Goal: Transaction & Acquisition: Purchase product/service

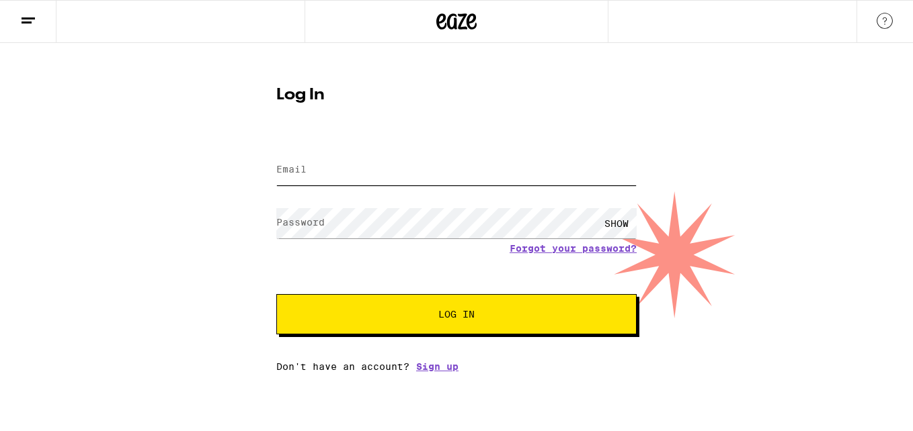
type input "[EMAIL_ADDRESS][DOMAIN_NAME]"
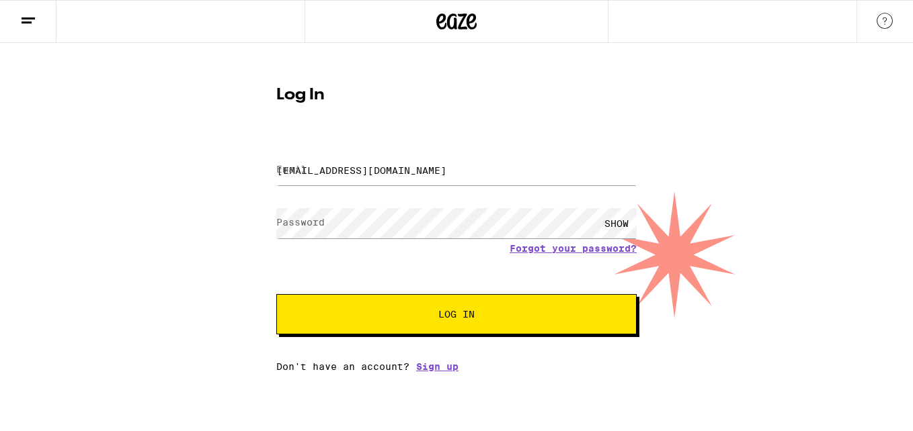
click at [624, 217] on div "SHOW" at bounding box center [616, 223] width 40 height 30
click at [497, 309] on button "Log In" at bounding box center [456, 314] width 360 height 40
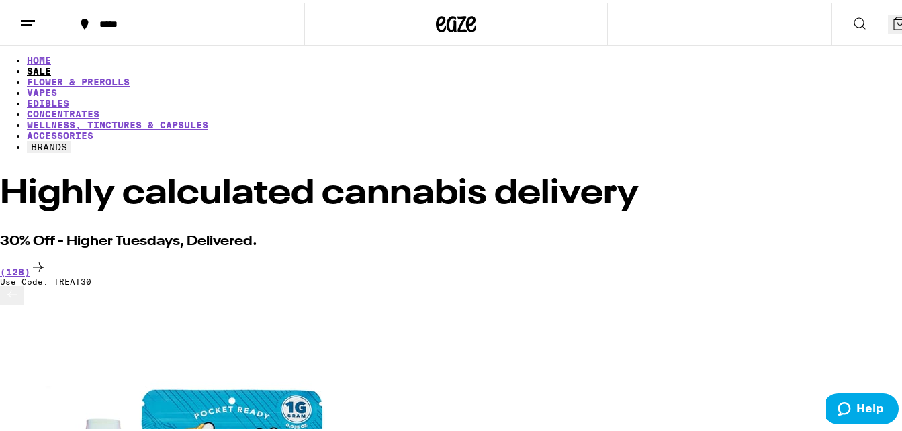
click at [51, 69] on link "SALE" at bounding box center [39, 68] width 24 height 11
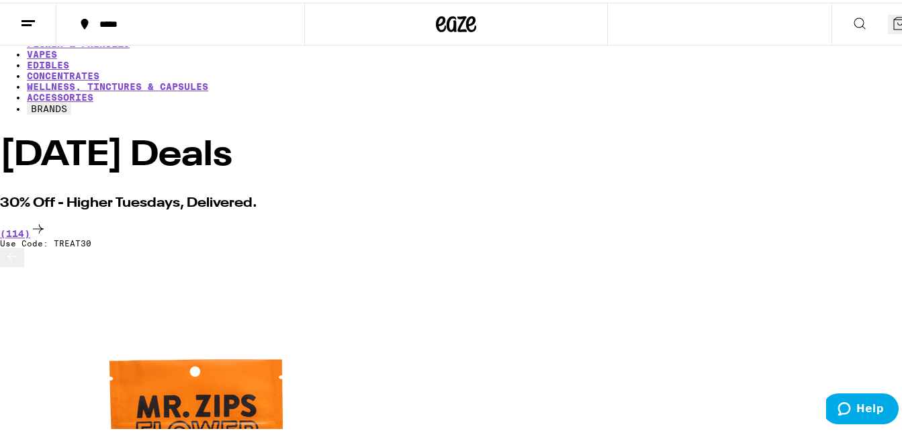
scroll to position [75, 0]
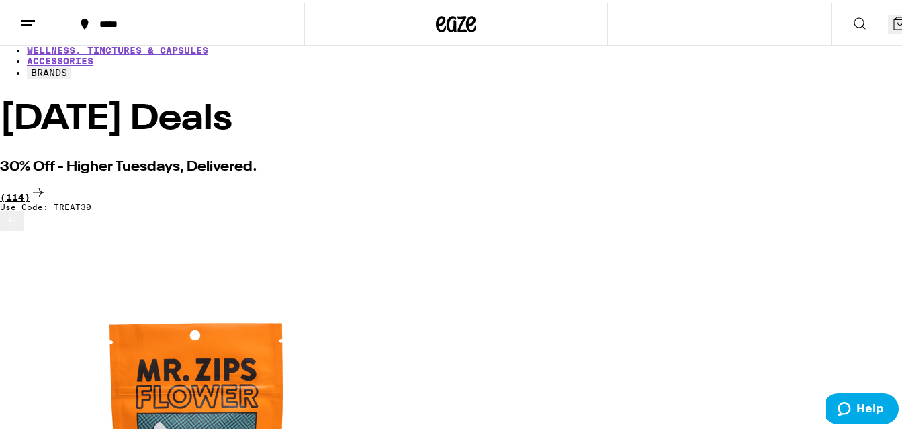
click at [46, 182] on icon at bounding box center [38, 190] width 16 height 16
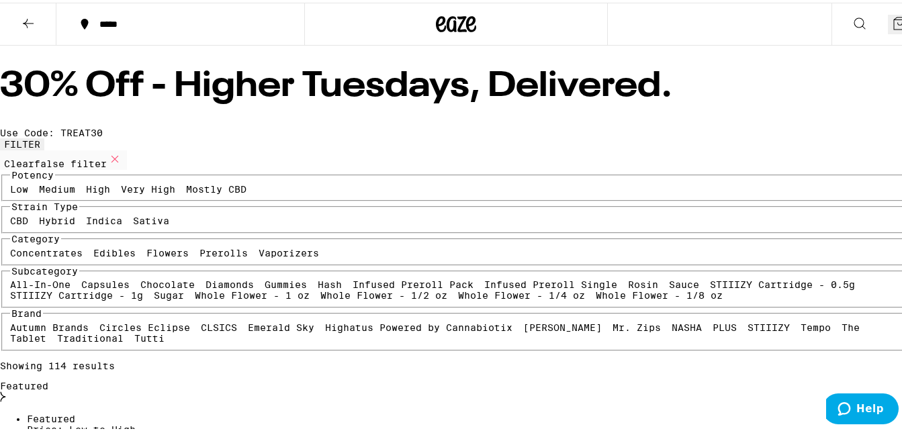
scroll to position [128, 0]
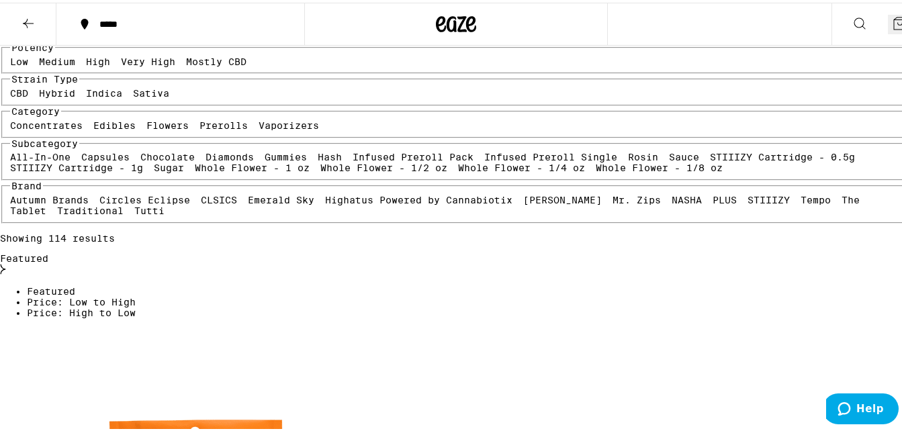
click at [121, 65] on label "Very High" at bounding box center [148, 59] width 54 height 11
click at [124, 56] on input "Very High" at bounding box center [124, 56] width 1 height 1
checkbox input "true"
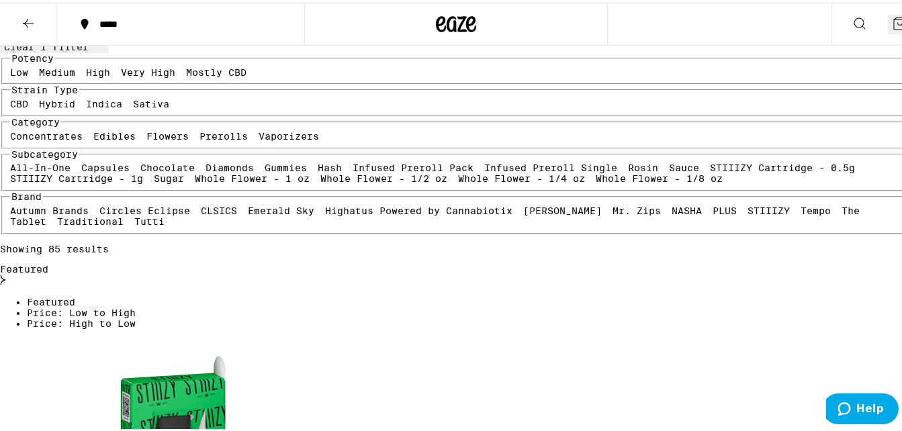
click at [75, 107] on label "Hybrid" at bounding box center [57, 101] width 36 height 11
click at [42, 99] on input "Hybrid" at bounding box center [42, 98] width 1 height 1
checkbox input "true"
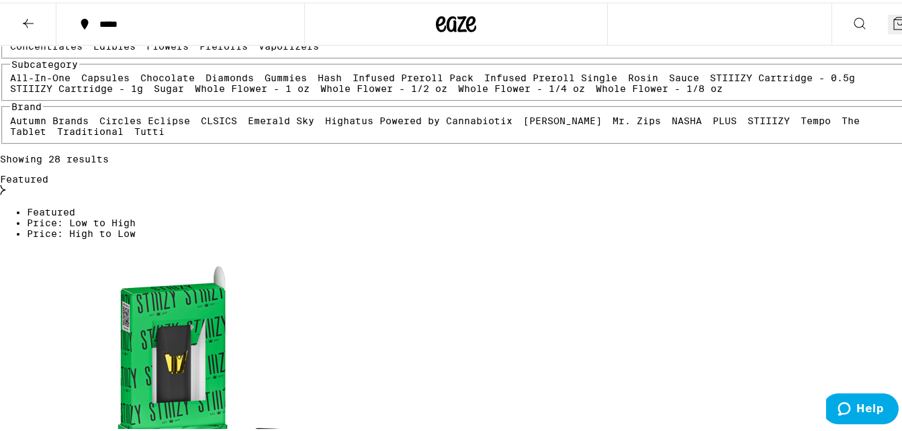
scroll to position [218, 0]
click at [136, 48] on label "Edibles" at bounding box center [114, 43] width 42 height 11
click at [97, 40] on input "Edibles" at bounding box center [96, 40] width 1 height 1
checkbox input "true"
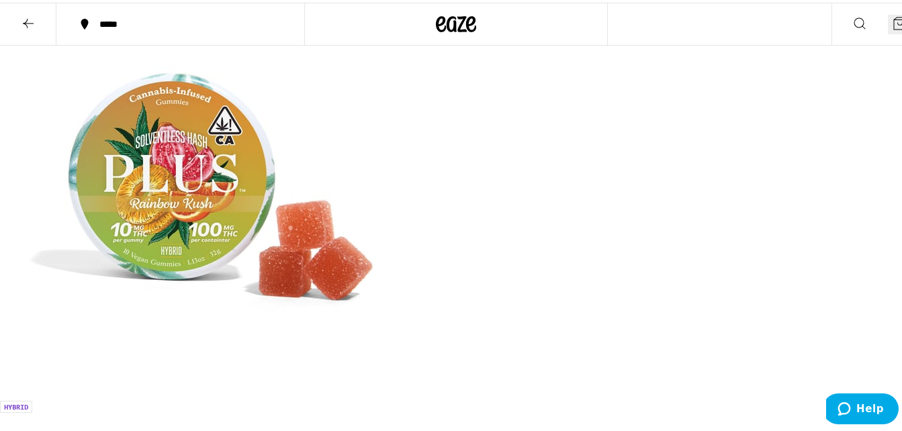
scroll to position [479, 0]
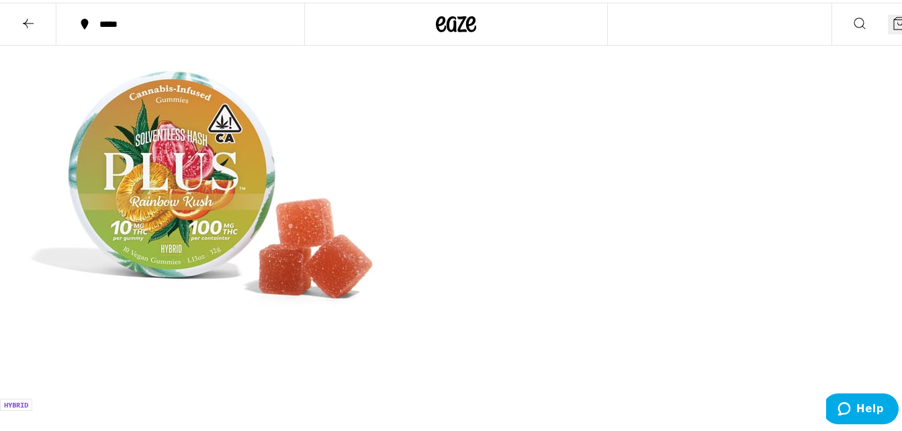
checkbox input "true"
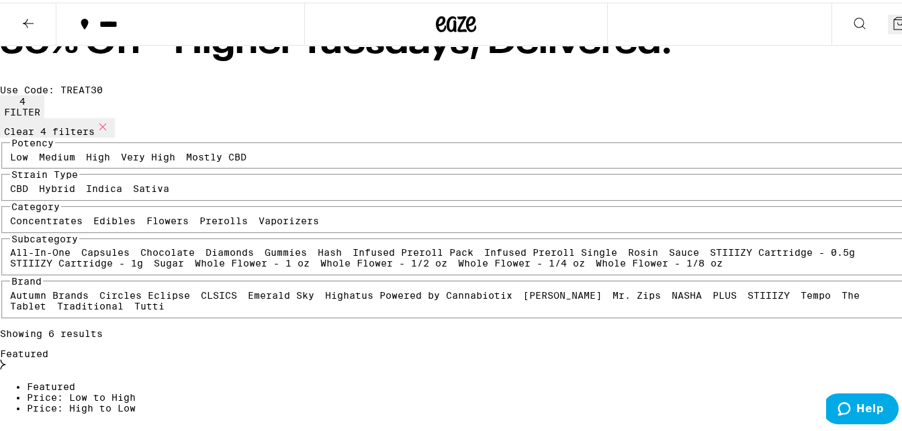
scroll to position [36, 0]
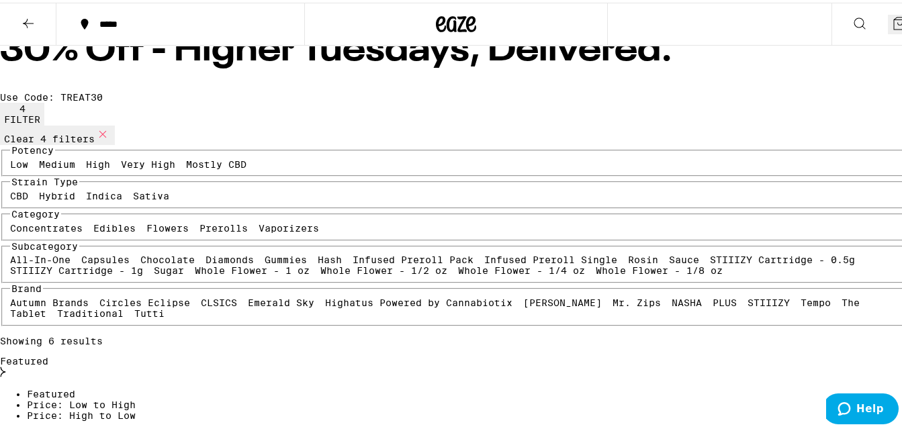
click at [133, 199] on label "Sativa" at bounding box center [151, 193] width 36 height 11
click at [136, 191] on input "Sativa" at bounding box center [136, 190] width 1 height 1
checkbox input "true"
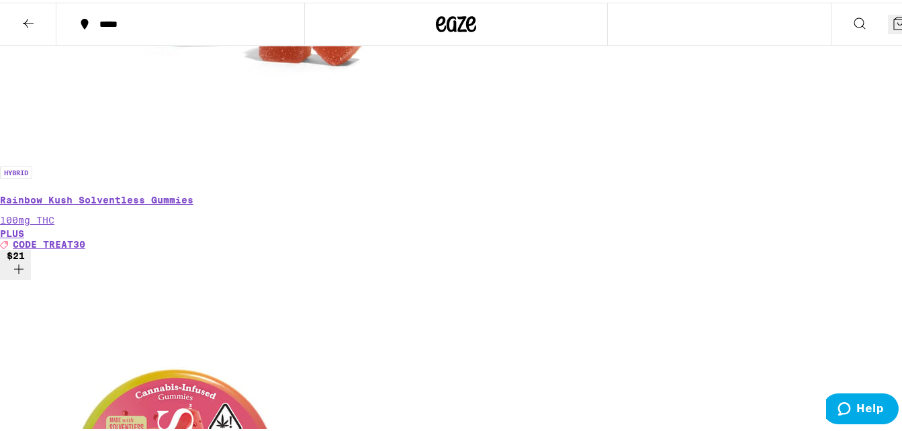
scroll to position [718, 0]
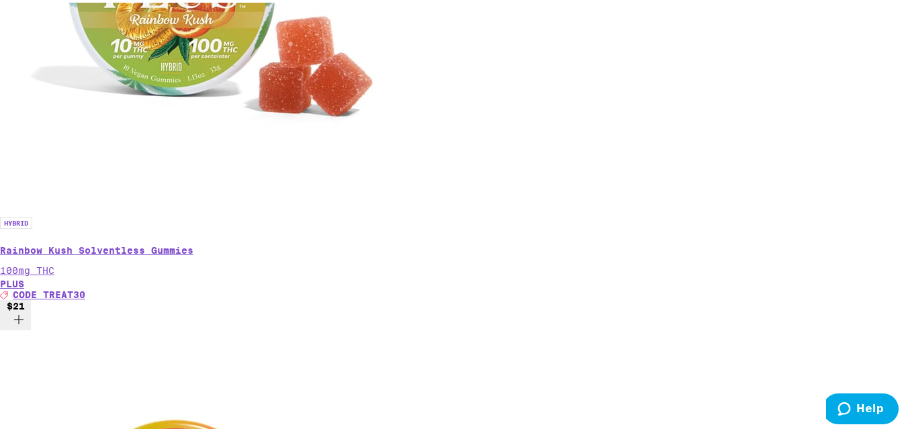
scroll to position [675, 0]
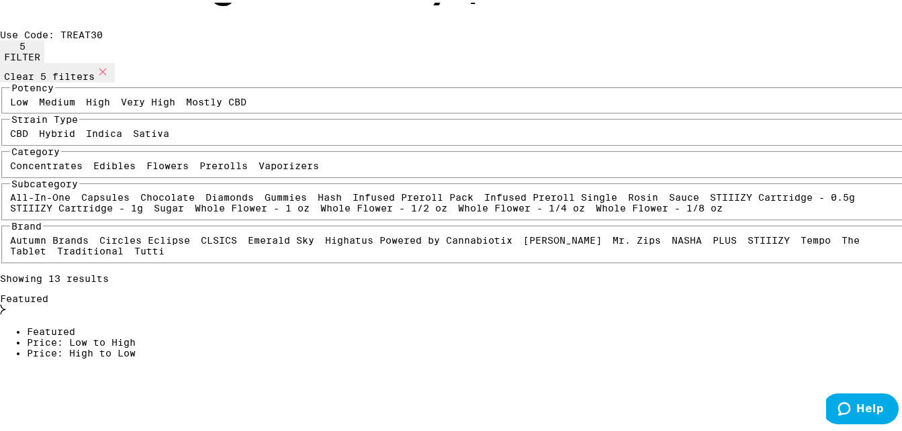
scroll to position [103, 0]
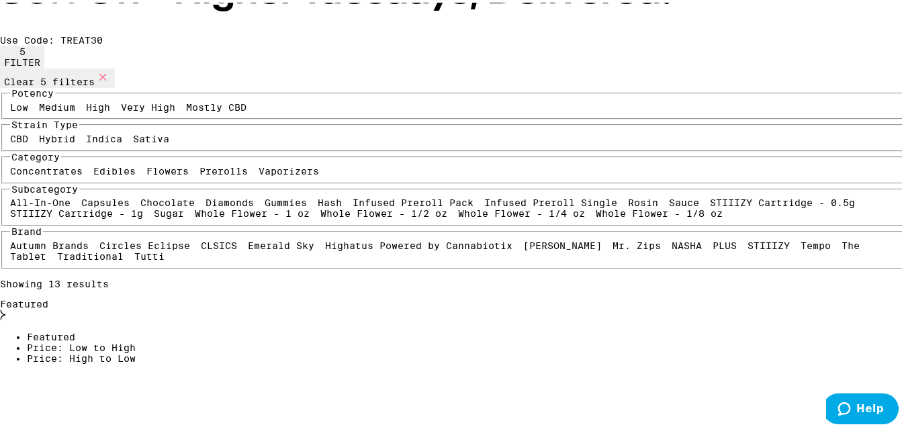
click at [110, 110] on label "High" at bounding box center [98, 104] width 24 height 11
click at [89, 102] on input "High" at bounding box center [89, 101] width 1 height 1
checkbox input "true"
click at [75, 110] on label "Medium" at bounding box center [57, 104] width 36 height 11
click at [42, 102] on input "Medium" at bounding box center [42, 101] width 1 height 1
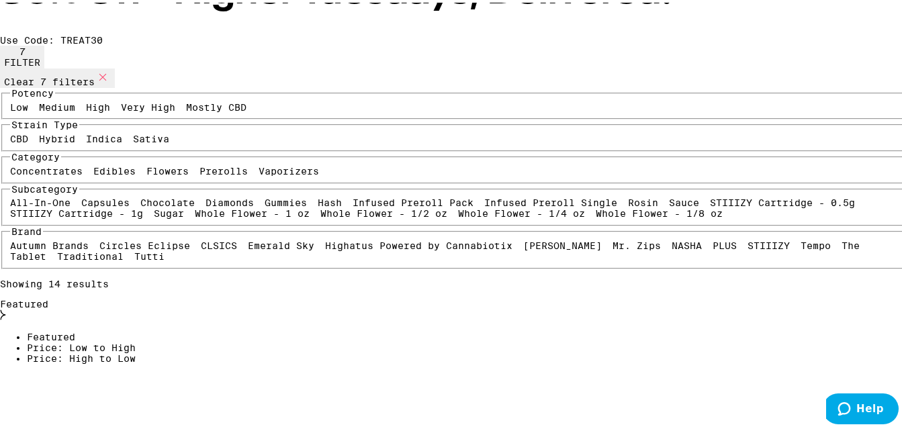
click at [75, 110] on label "Medium" at bounding box center [57, 104] width 36 height 11
click at [42, 102] on input "Medium" at bounding box center [42, 101] width 1 height 1
checkbox input "false"
click at [111, 83] on icon at bounding box center [103, 75] width 16 height 16
checkbox input "false"
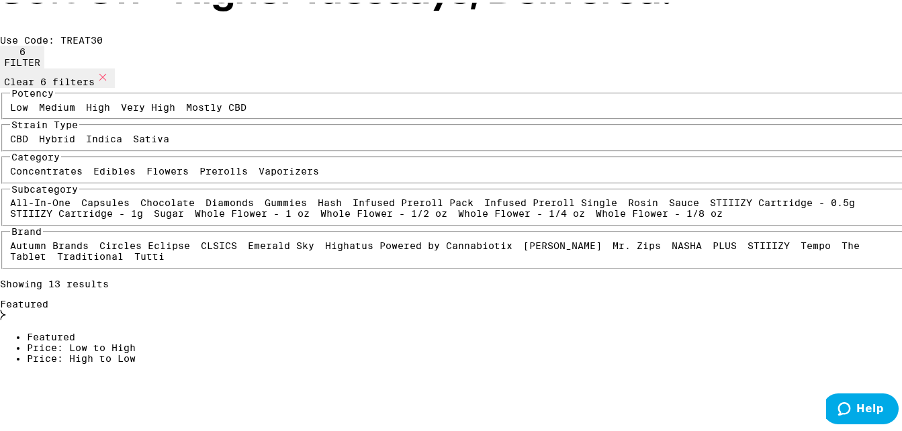
checkbox input "false"
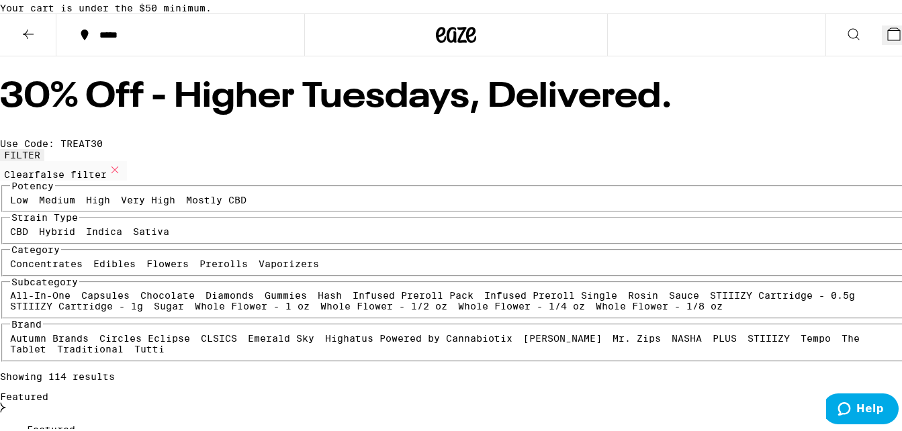
click at [19, 54] on button at bounding box center [28, 32] width 56 height 42
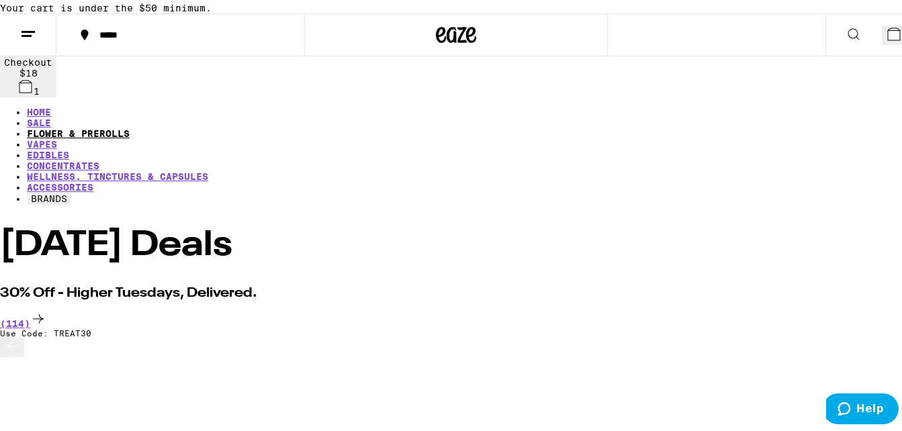
click at [130, 126] on link "FLOWER & PREROLLS" at bounding box center [78, 131] width 103 height 11
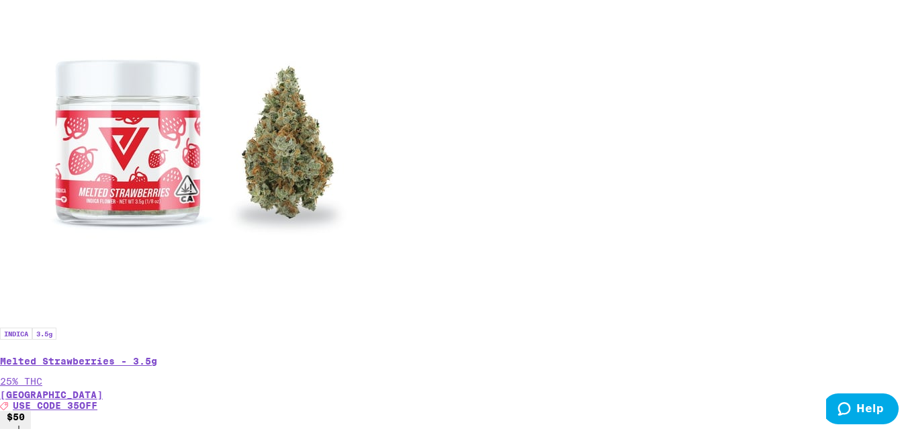
scroll to position [439, 0]
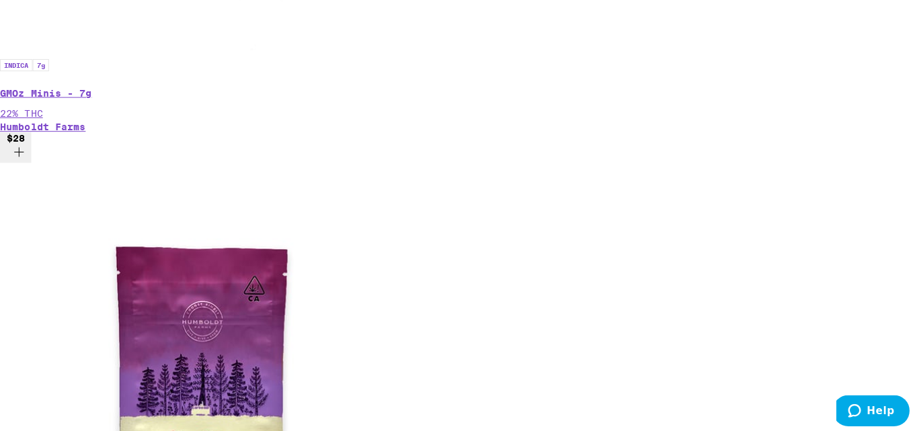
scroll to position [1333, 0]
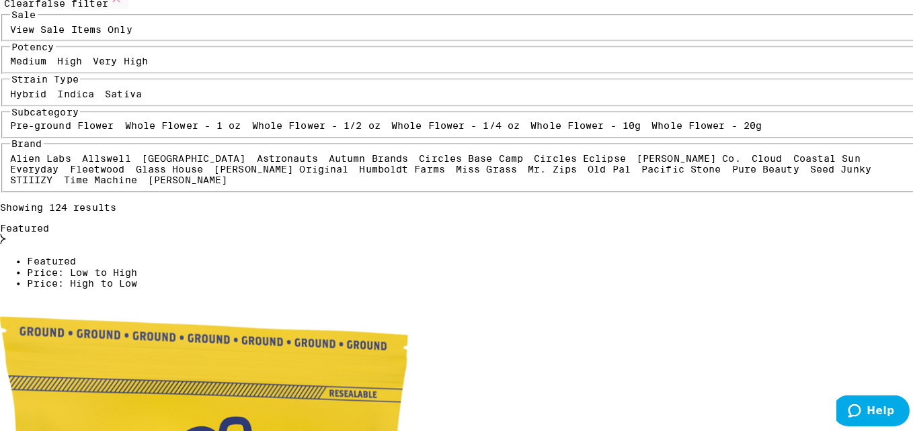
scroll to position [162, 0]
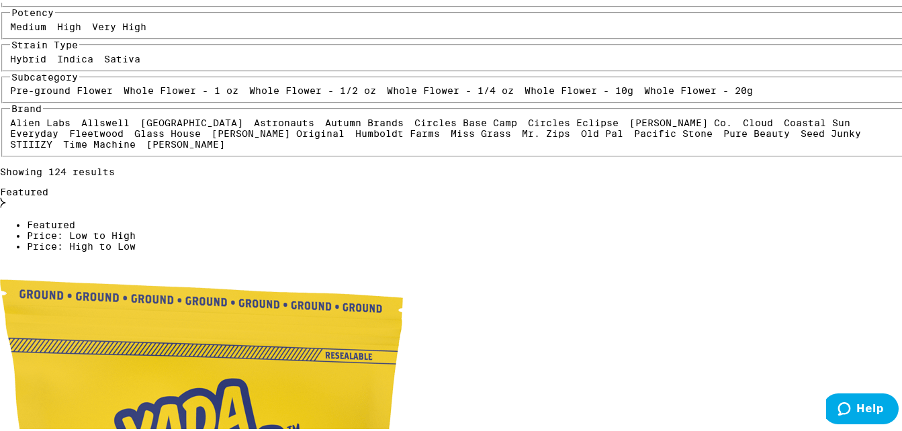
scroll to position [212, 0]
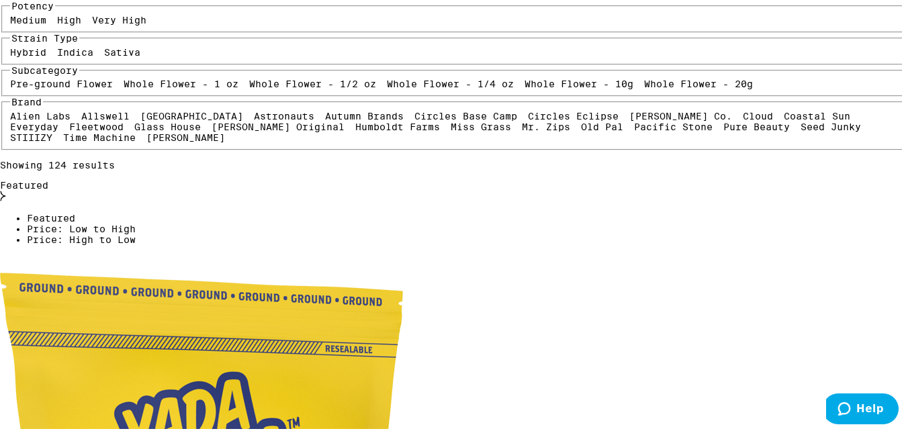
click at [93, 55] on label "Indica" at bounding box center [75, 49] width 36 height 11
click at [60, 47] on input "Indica" at bounding box center [60, 46] width 1 height 1
checkbox input "true"
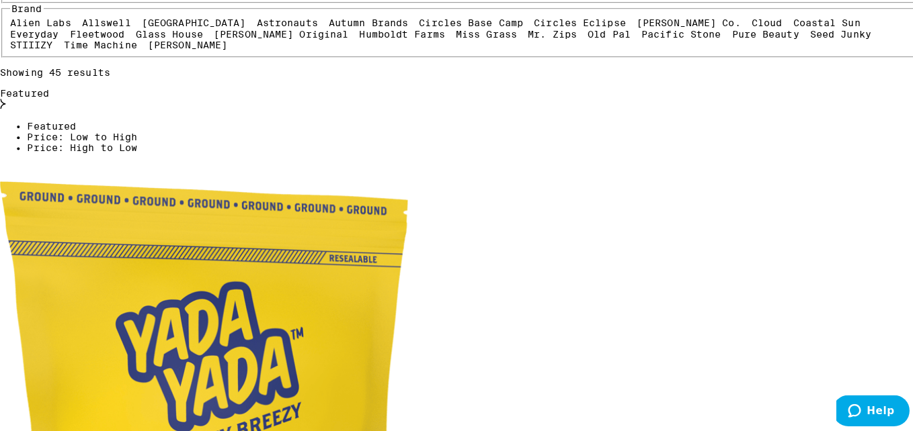
scroll to position [325, 0]
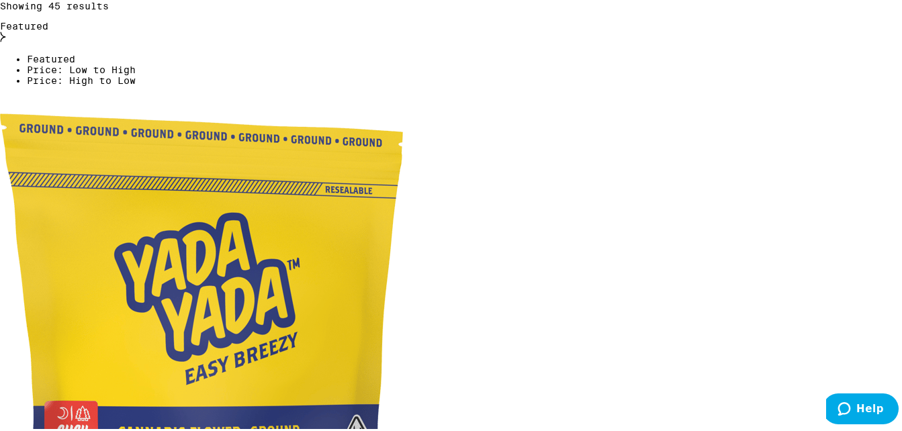
scroll to position [390, 0]
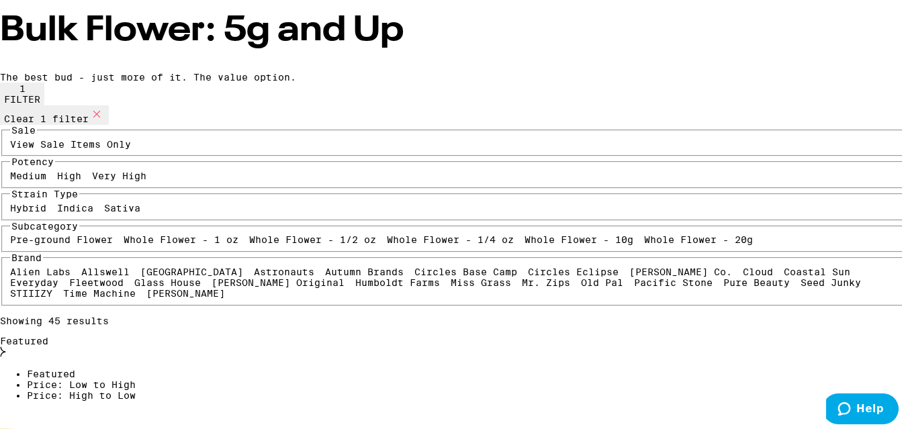
scroll to position [69, 0]
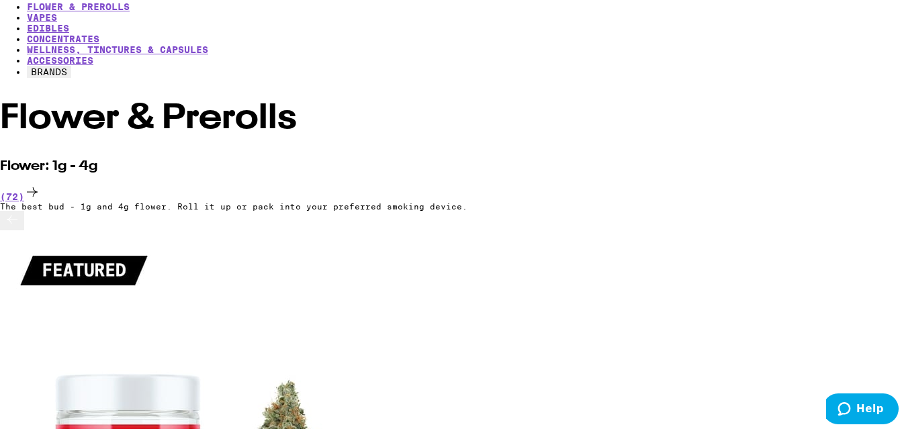
scroll to position [126, 0]
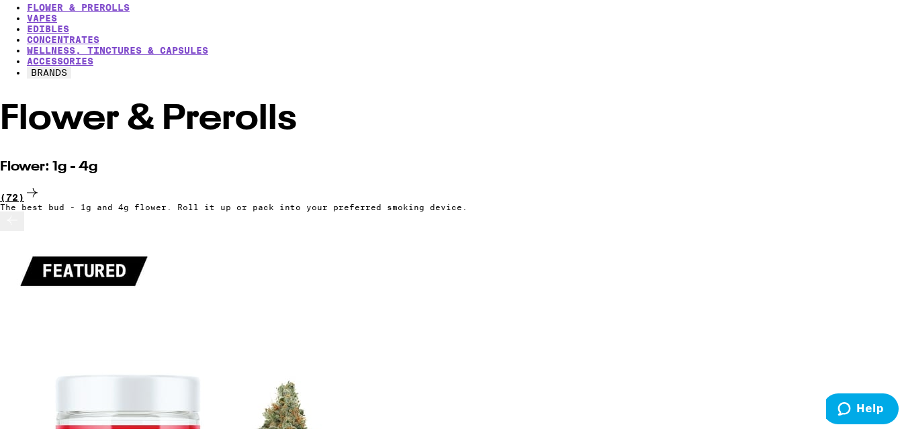
click at [867, 182] on div "(72)" at bounding box center [456, 191] width 913 height 18
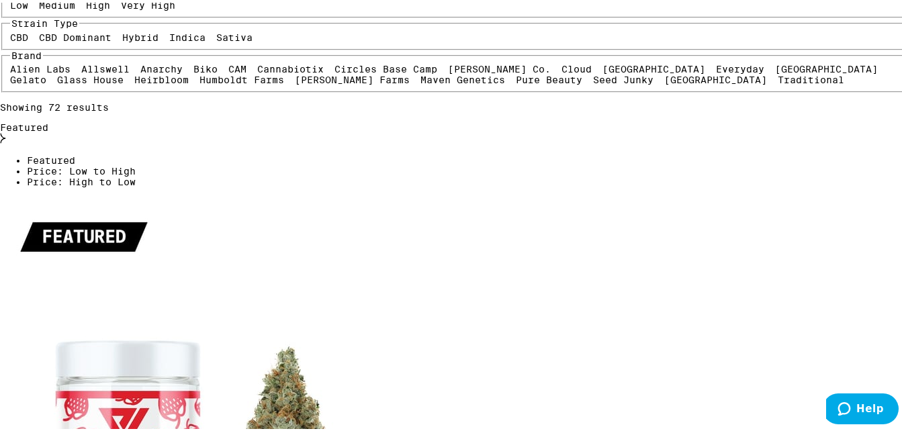
scroll to position [227, 0]
click at [159, 40] on label "Hybrid" at bounding box center [140, 34] width 36 height 11
click at [126, 32] on input "Hybrid" at bounding box center [125, 31] width 1 height 1
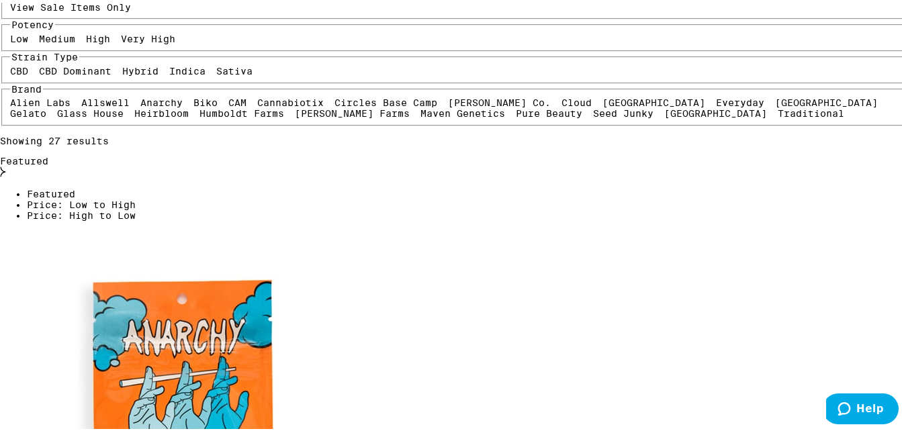
scroll to position [194, 0]
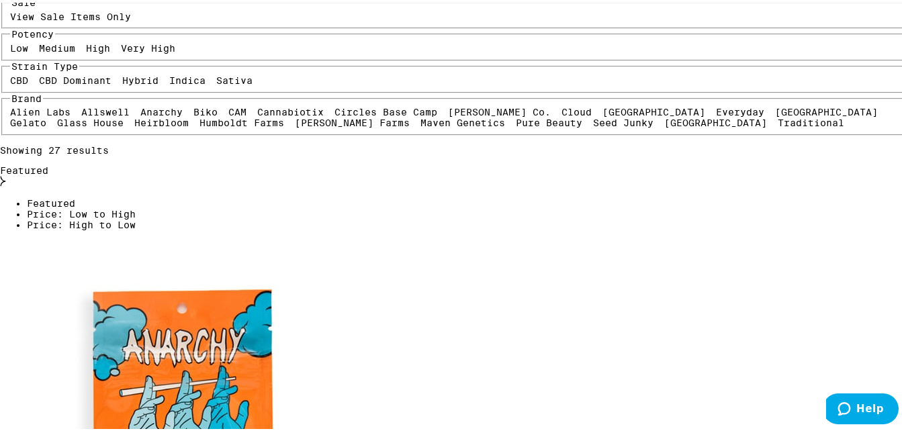
click at [159, 83] on label "Hybrid" at bounding box center [140, 78] width 36 height 11
click at [126, 75] on input "Hybrid" at bounding box center [125, 75] width 1 height 1
checkbox input "false"
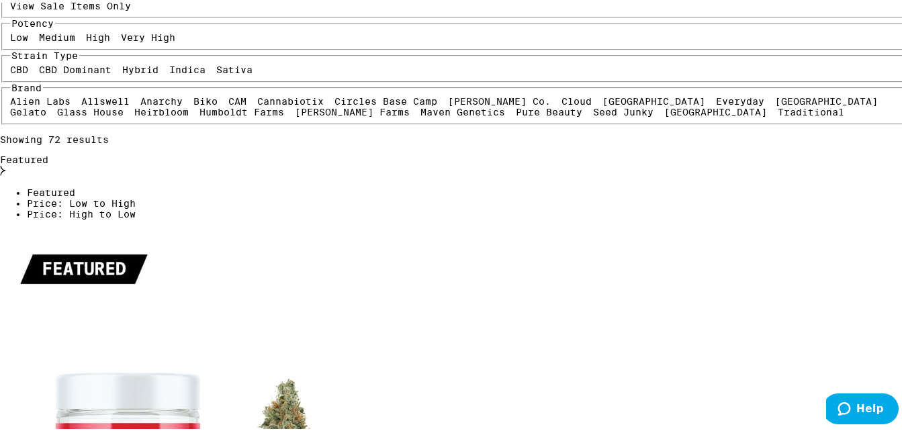
click at [169, 73] on label "Indica" at bounding box center [187, 67] width 36 height 11
click at [172, 65] on input "Indica" at bounding box center [172, 64] width 1 height 1
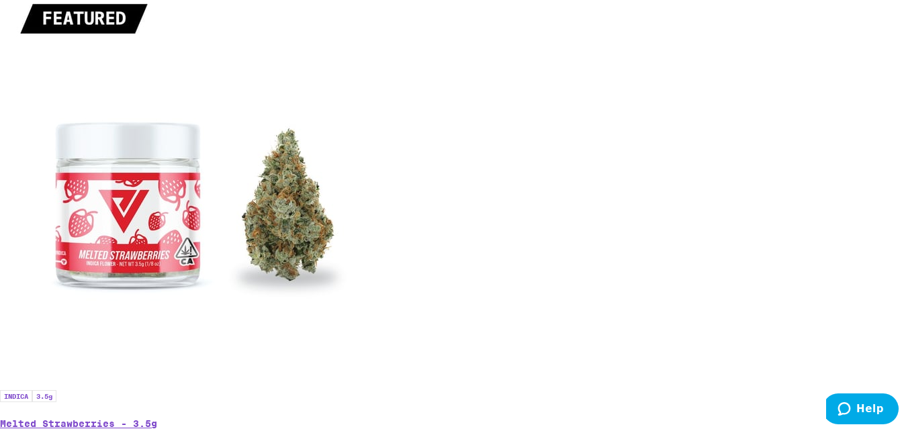
scroll to position [455, 0]
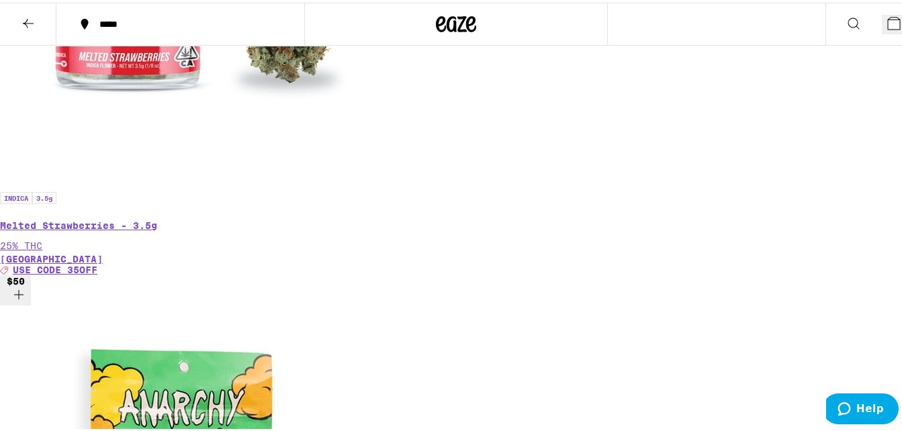
scroll to position [640, 0]
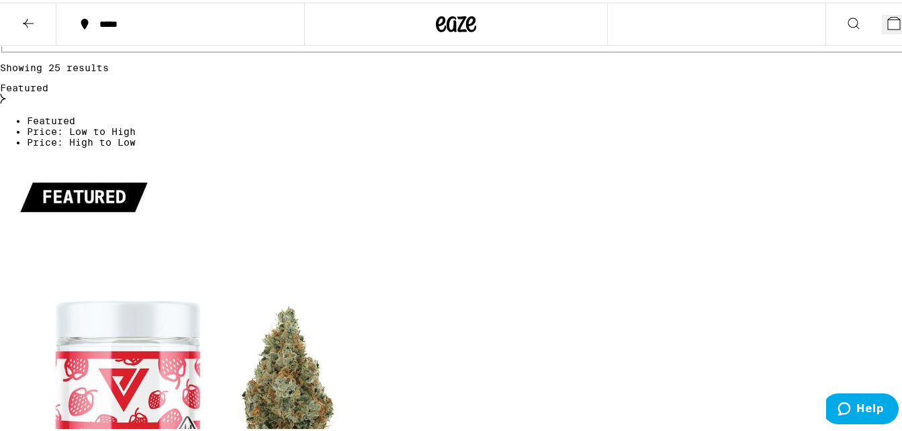
scroll to position [261, 0]
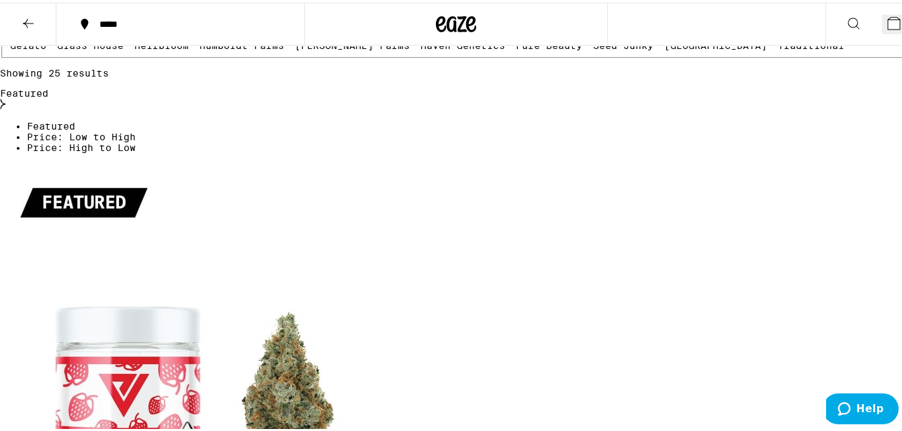
click at [169, 6] on label "Indica" at bounding box center [187, 0] width 36 height 11
checkbox input "false"
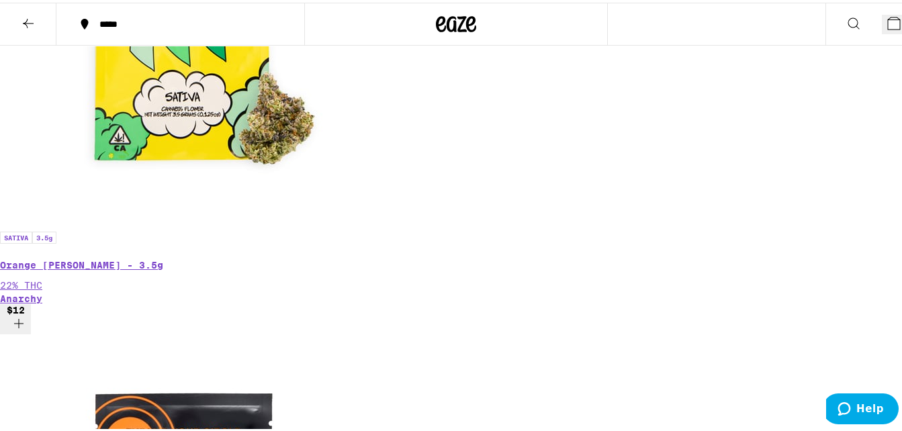
scroll to position [608, 0]
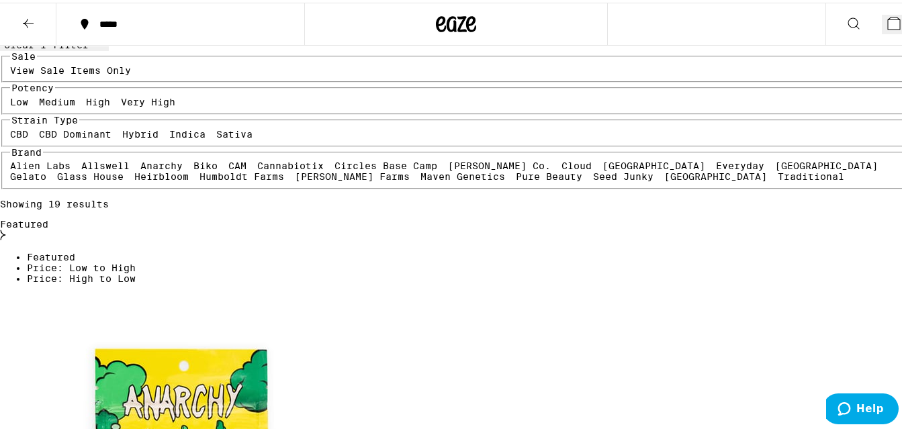
scroll to position [134, 0]
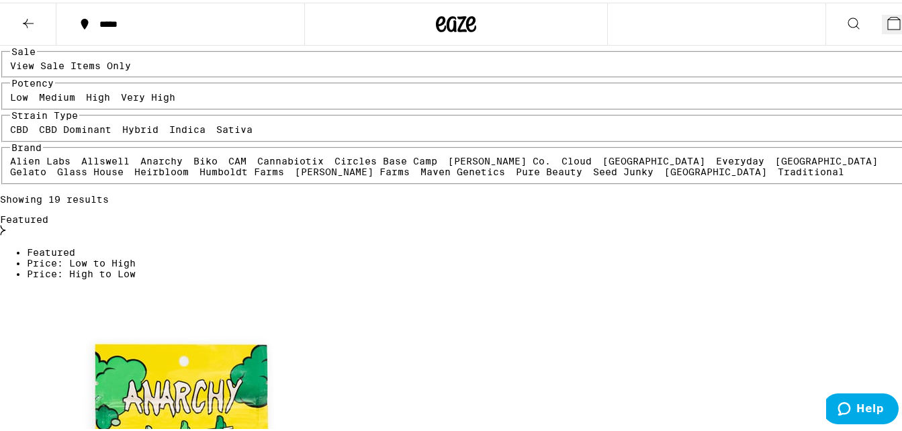
click at [216, 132] on label "Sativa" at bounding box center [234, 127] width 36 height 11
click at [219, 124] on input "Sativa" at bounding box center [219, 124] width 1 height 1
checkbox input "false"
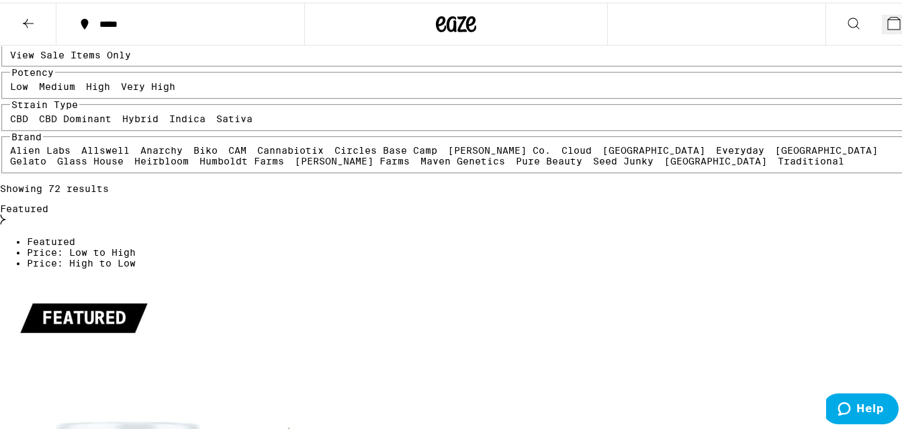
click at [159, 122] on label "Hybrid" at bounding box center [140, 116] width 36 height 11
click at [126, 114] on input "Hybrid" at bounding box center [125, 113] width 1 height 1
checkbox input "true"
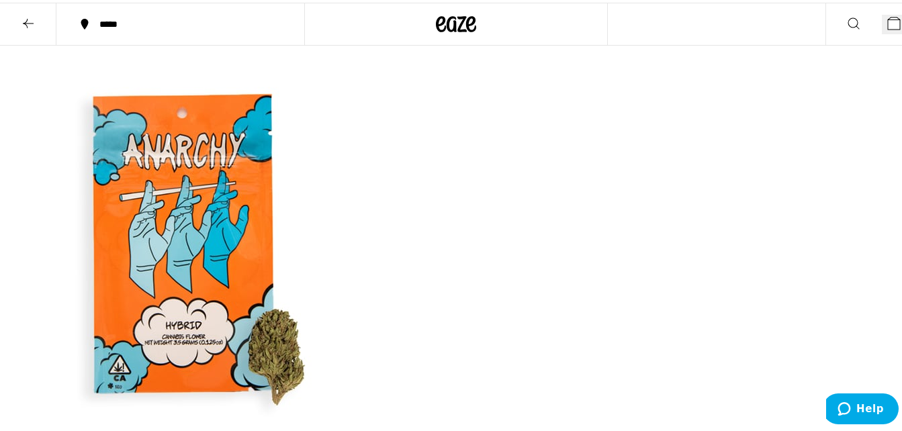
scroll to position [380, 0]
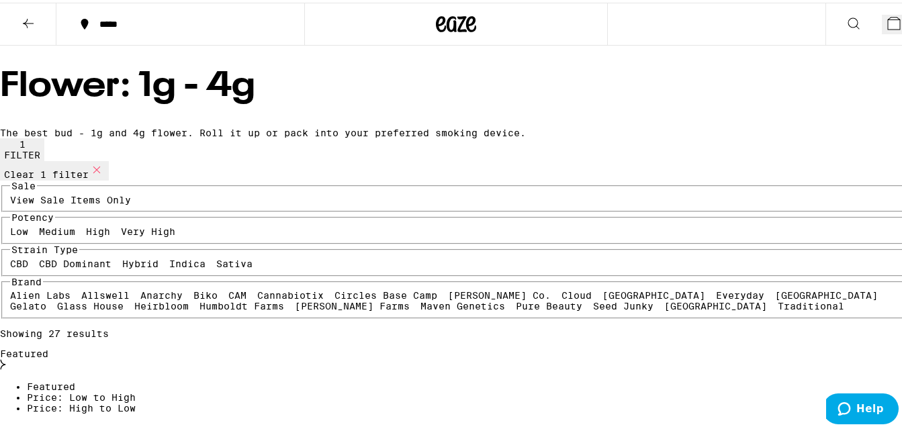
click at [24, 30] on button at bounding box center [28, 22] width 56 height 42
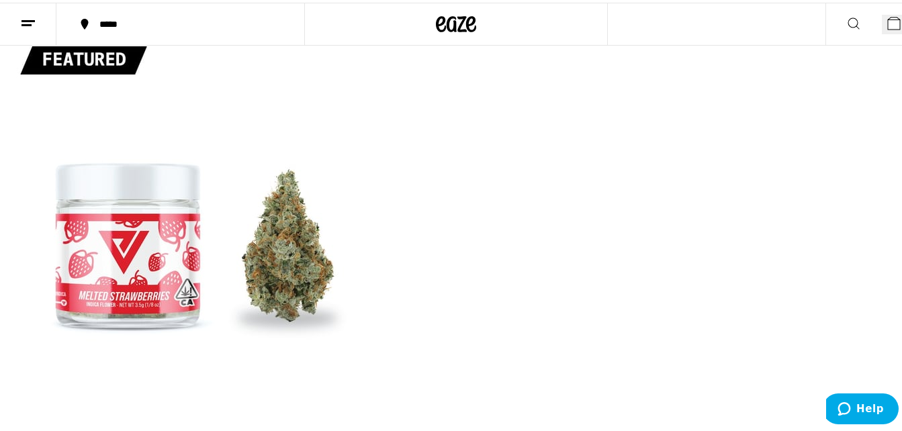
scroll to position [341, 0]
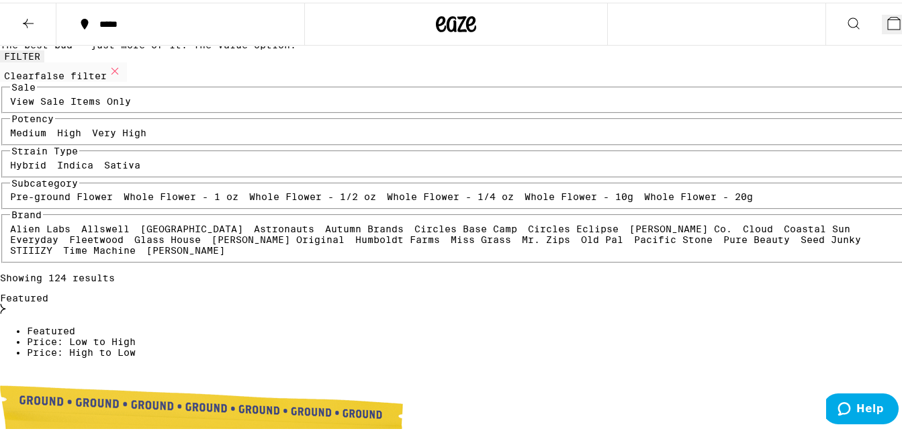
scroll to position [93, 0]
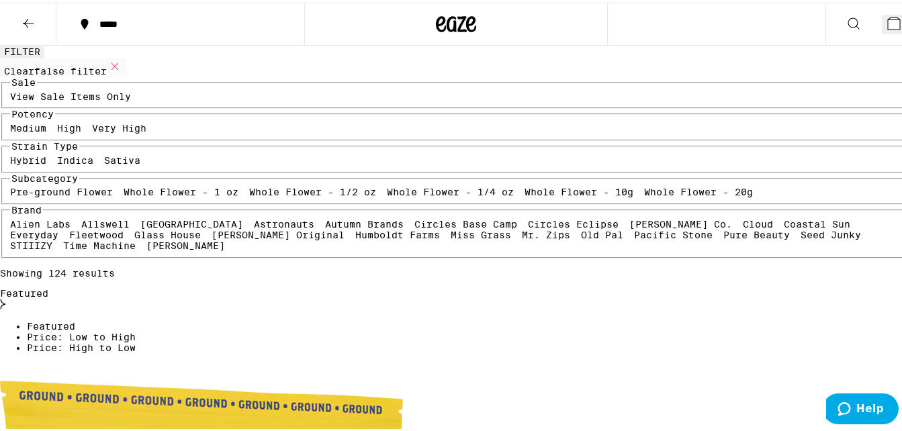
click at [81, 131] on label "High" at bounding box center [69, 125] width 24 height 11
click at [60, 123] on input "High" at bounding box center [60, 122] width 1 height 1
checkbox input "true"
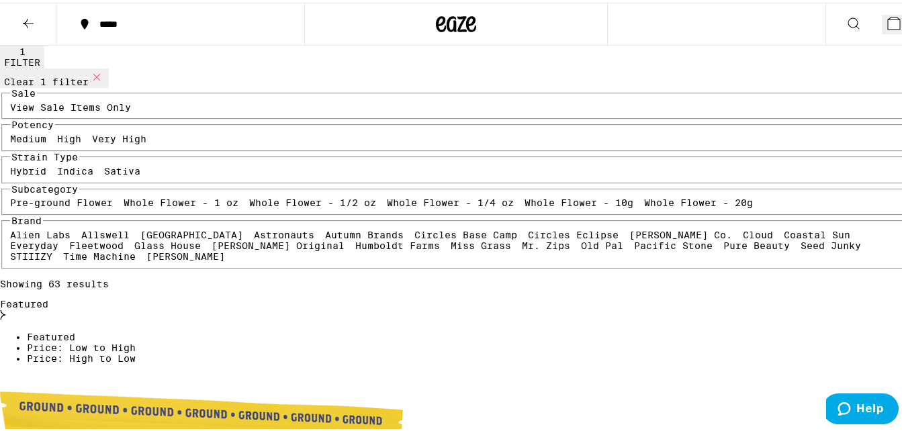
click at [34, 174] on label "Hybrid" at bounding box center [28, 168] width 36 height 11
click at [13, 166] on input "Hybrid" at bounding box center [13, 165] width 1 height 1
checkbox input "true"
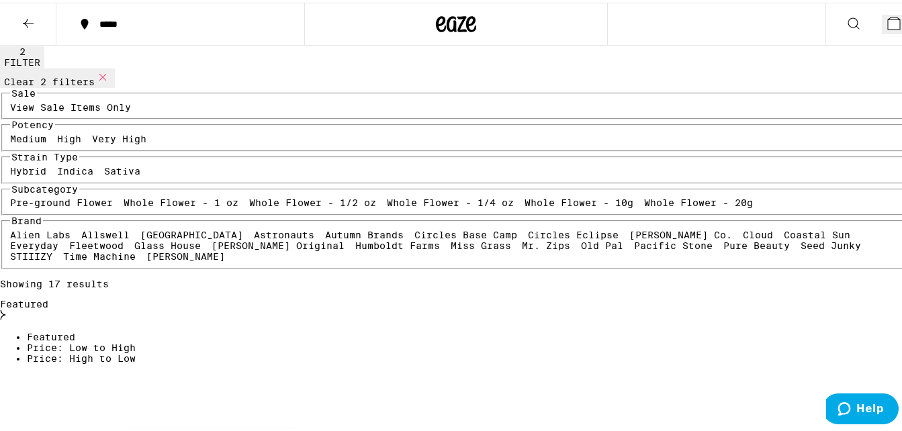
click at [146, 142] on label "Very High" at bounding box center [119, 136] width 54 height 11
click at [95, 134] on input "Very High" at bounding box center [95, 133] width 1 height 1
checkbox input "true"
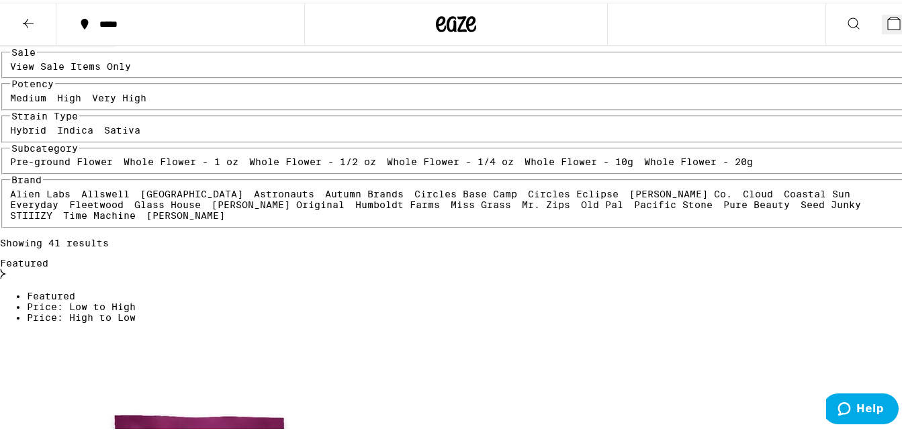
scroll to position [142, 0]
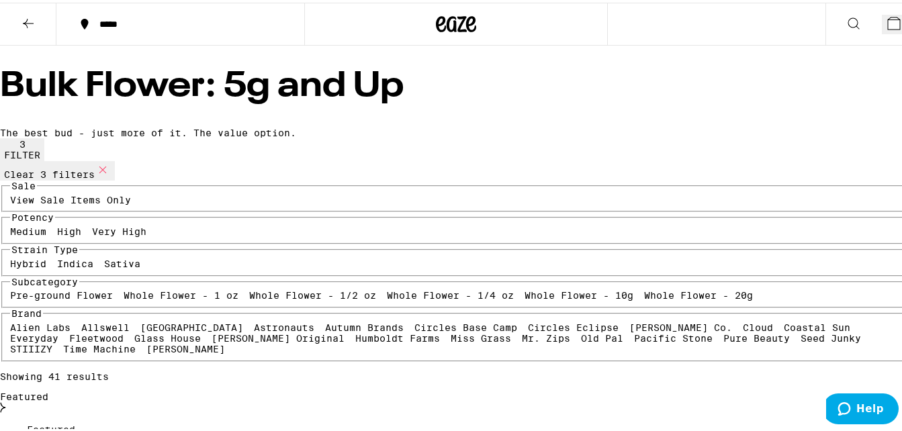
click at [888, 20] on icon at bounding box center [894, 21] width 12 height 12
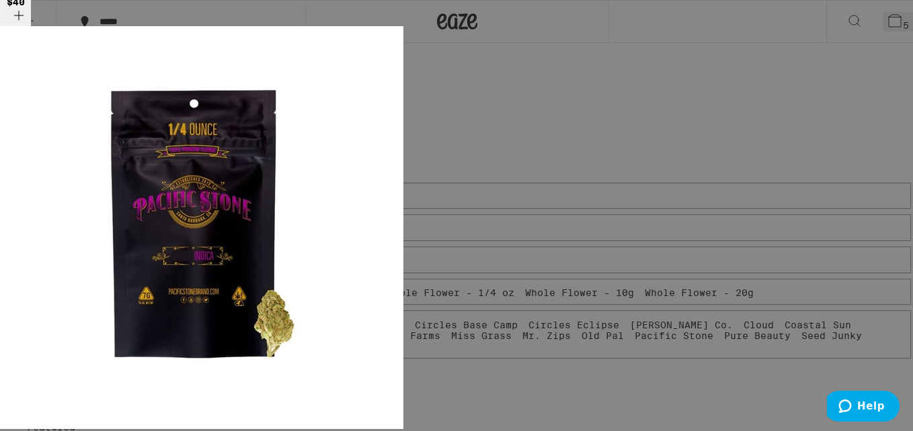
scroll to position [31, 0]
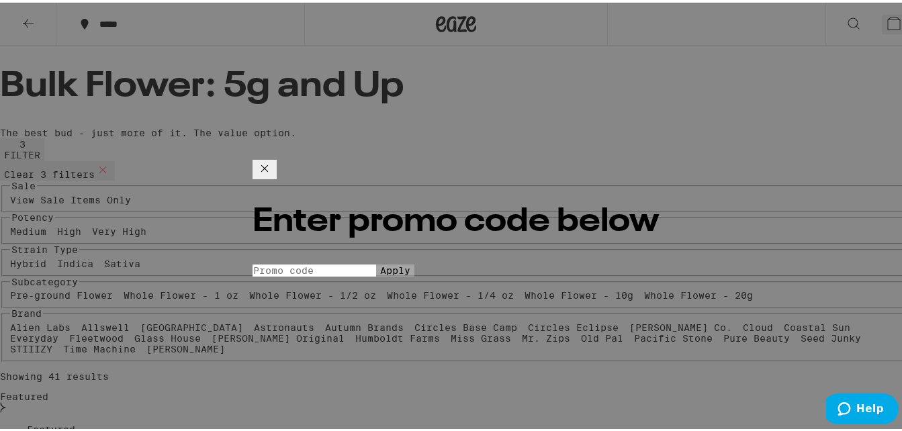
click at [339, 262] on input "Promo Code" at bounding box center [315, 268] width 124 height 12
type input "TREAT30"
click at [411, 263] on span "Apply" at bounding box center [395, 268] width 30 height 11
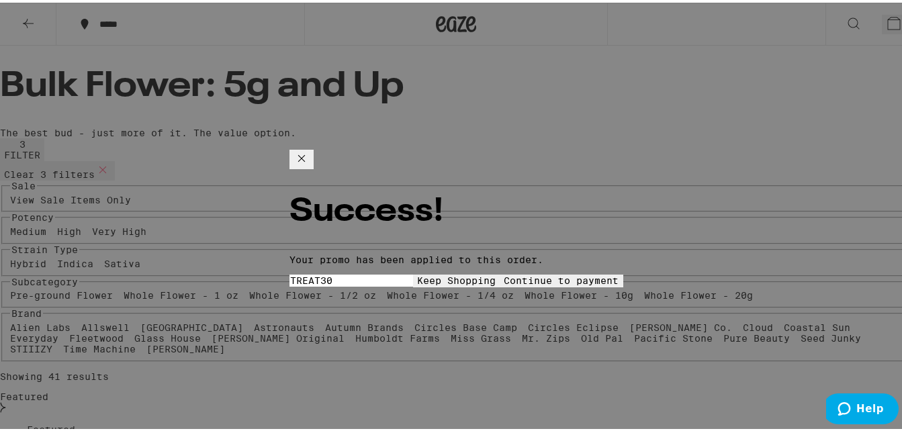
click at [417, 273] on span "Keep Shopping" at bounding box center [456, 278] width 79 height 11
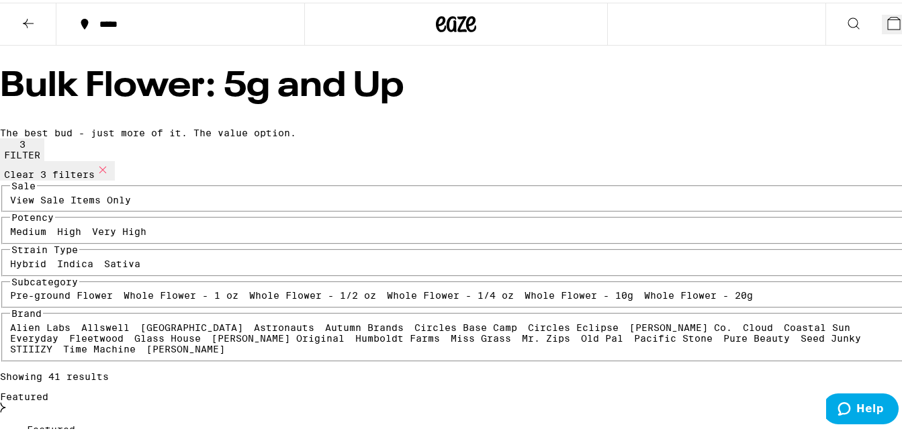
click at [886, 19] on icon at bounding box center [894, 21] width 16 height 16
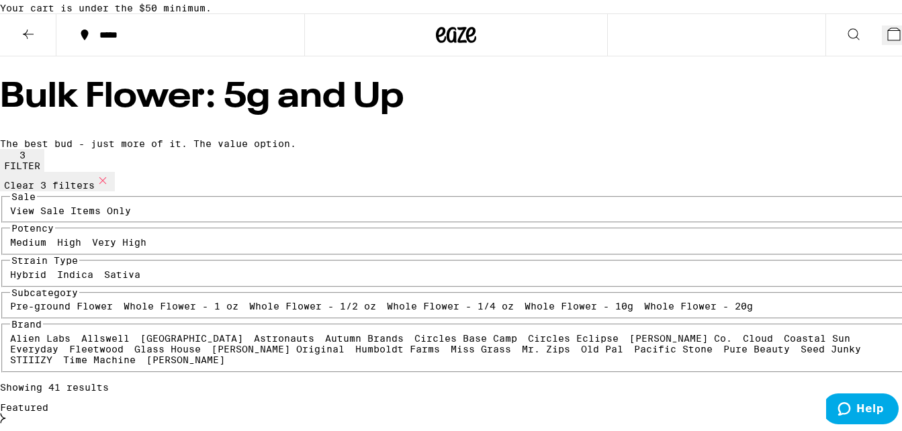
click at [888, 38] on icon at bounding box center [894, 32] width 12 height 12
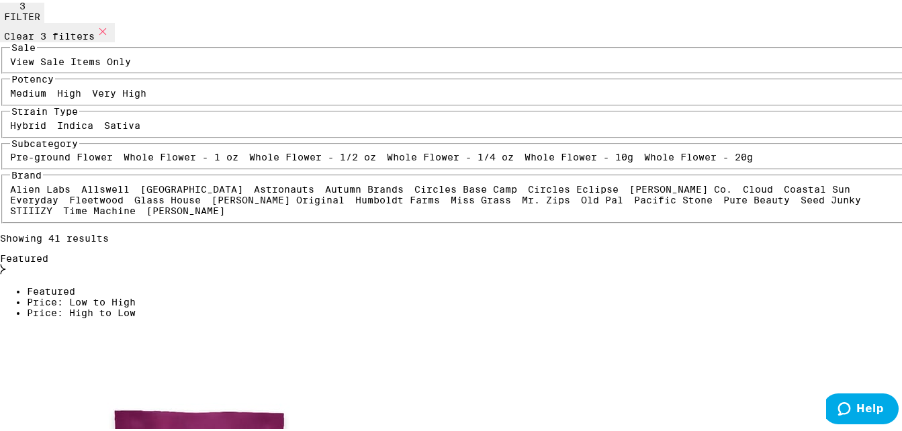
scroll to position [177, 0]
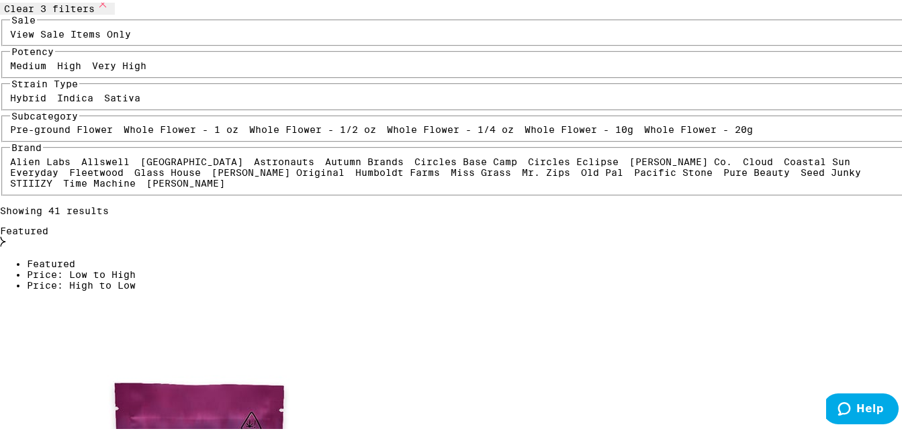
click at [22, 101] on label "Hybrid" at bounding box center [28, 95] width 36 height 11
click at [13, 93] on input "Hybrid" at bounding box center [13, 92] width 1 height 1
checkbox input "false"
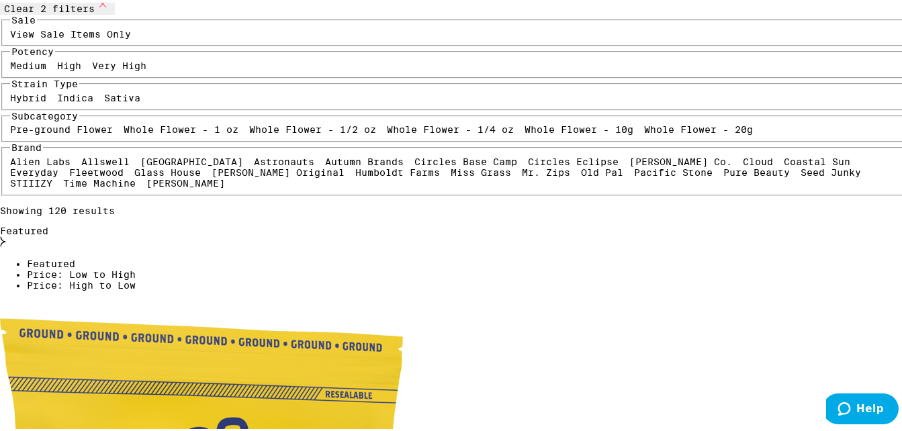
click at [93, 101] on label "Indica" at bounding box center [75, 95] width 36 height 11
click at [60, 93] on input "Indica" at bounding box center [60, 92] width 1 height 1
checkbox input "true"
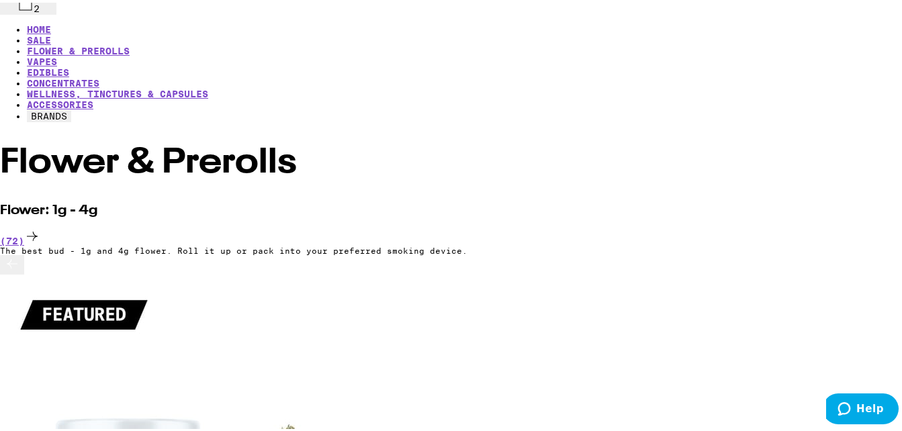
scroll to position [84, 0]
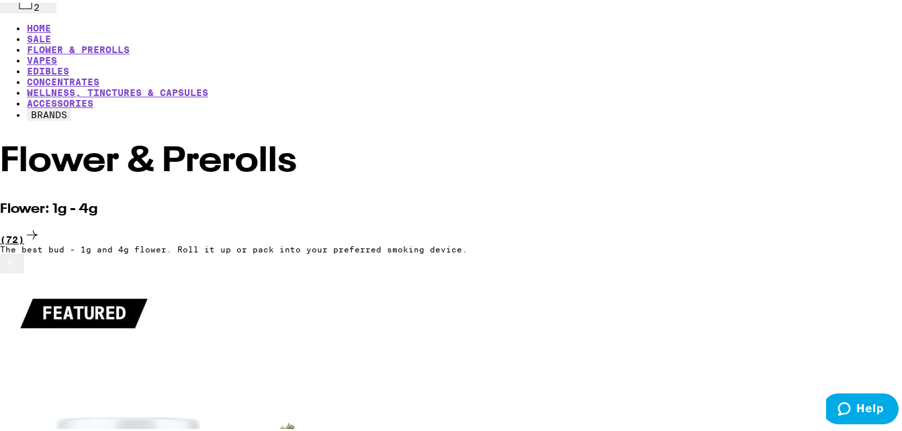
click at [872, 224] on div "(72)" at bounding box center [456, 233] width 913 height 18
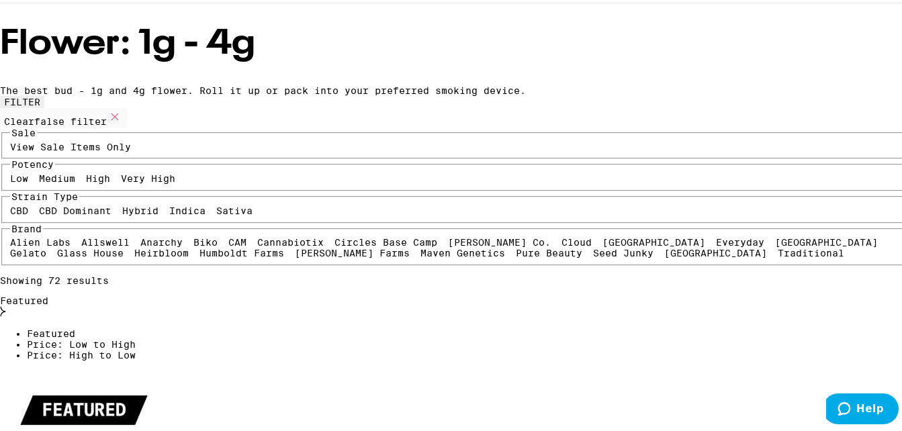
scroll to position [93, 0]
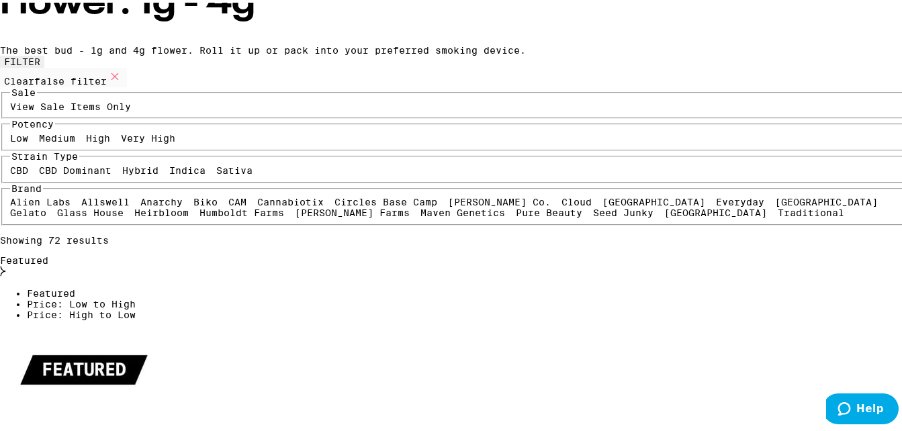
click at [110, 141] on label "High" at bounding box center [98, 135] width 24 height 11
click at [89, 133] on input "High" at bounding box center [89, 132] width 1 height 1
checkbox input "true"
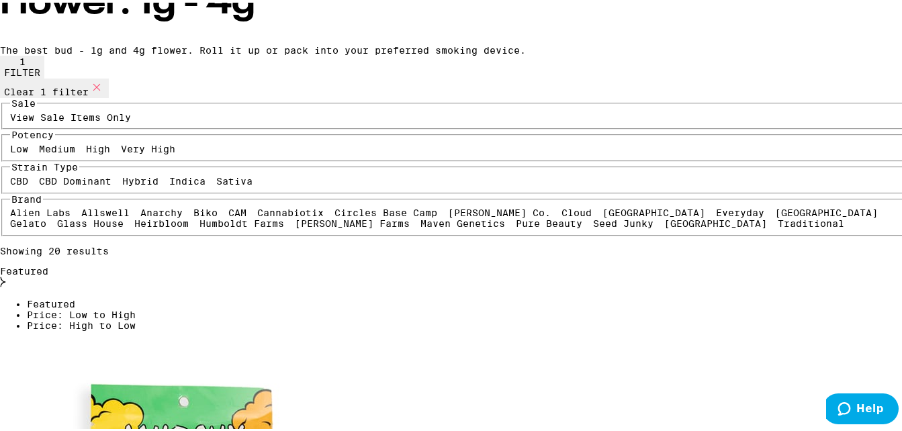
click at [121, 152] on label "Very High" at bounding box center [148, 146] width 54 height 11
click at [124, 144] on input "Very High" at bounding box center [124, 143] width 1 height 1
checkbox input "true"
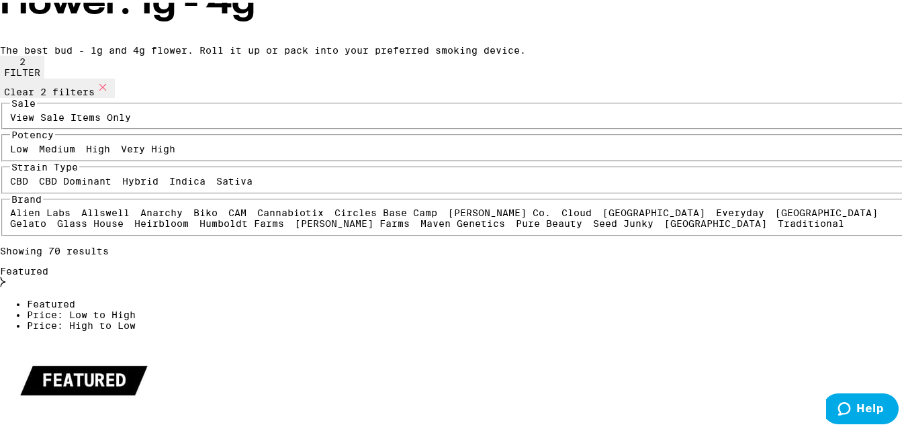
click at [169, 184] on label "Indica" at bounding box center [187, 178] width 36 height 11
click at [172, 176] on input "Indica" at bounding box center [172, 175] width 1 height 1
checkbox input "true"
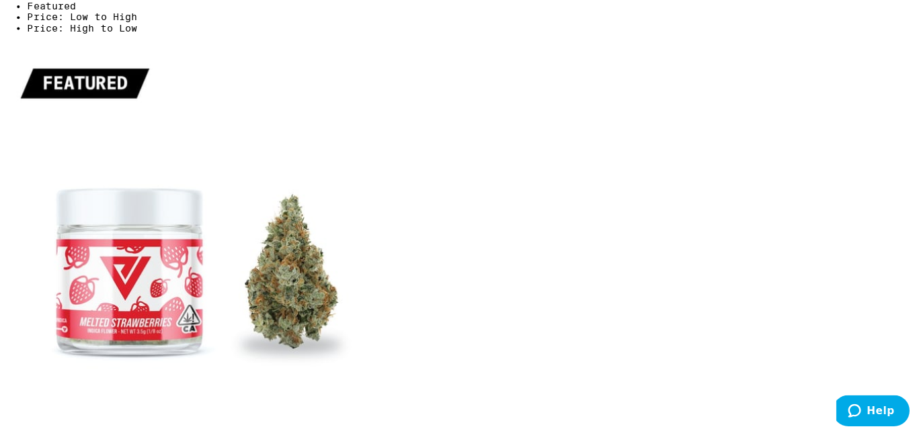
scroll to position [390, 0]
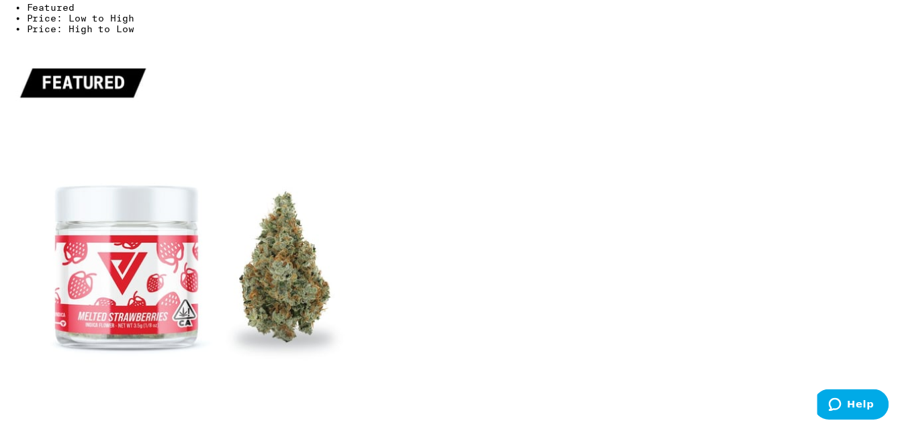
scroll to position [5, 0]
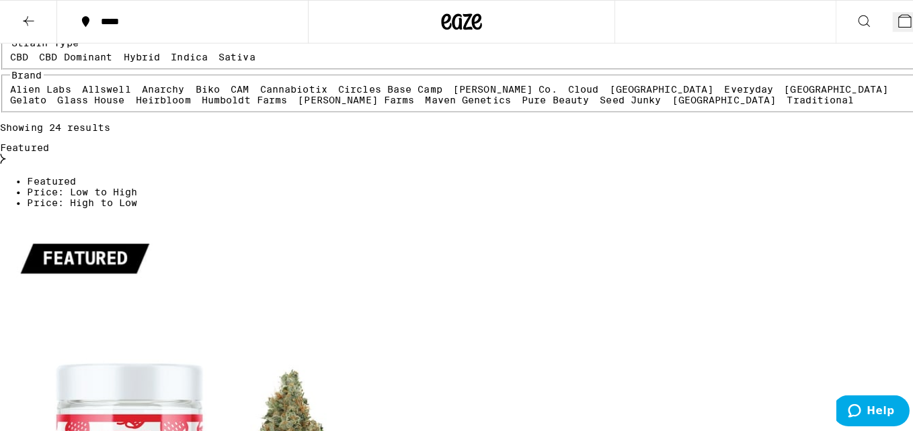
scroll to position [204, 0]
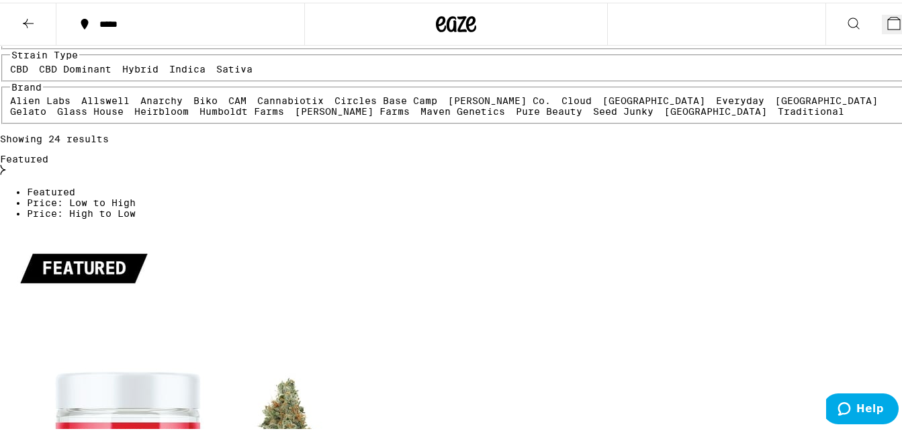
click at [888, 18] on icon at bounding box center [894, 21] width 12 height 12
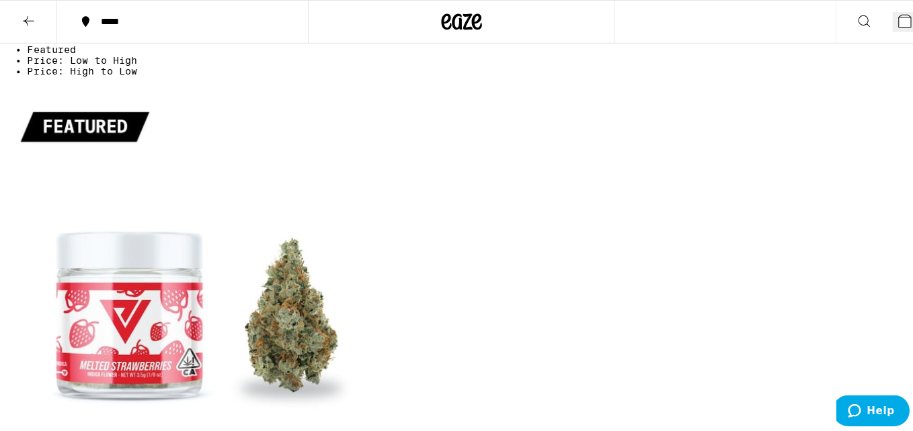
scroll to position [343, 0]
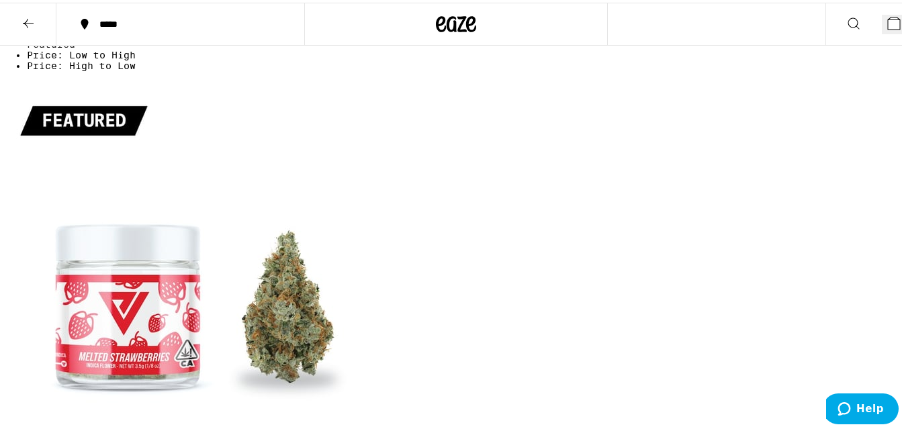
click at [888, 20] on icon at bounding box center [894, 21] width 12 height 12
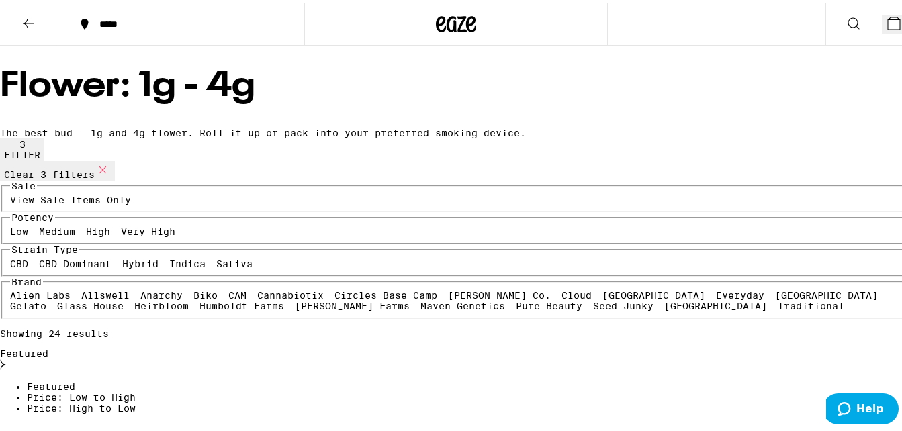
click at [34, 17] on icon at bounding box center [28, 21] width 16 height 16
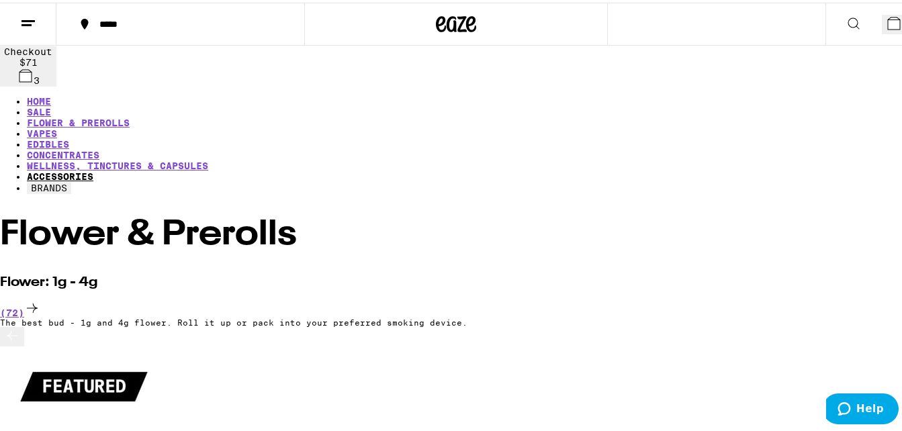
click at [93, 169] on link "ACCESSORIES" at bounding box center [60, 174] width 67 height 11
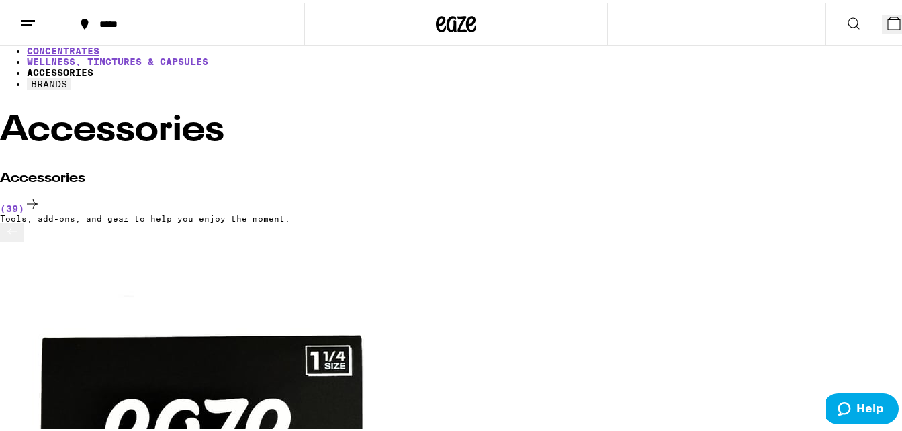
scroll to position [93, 0]
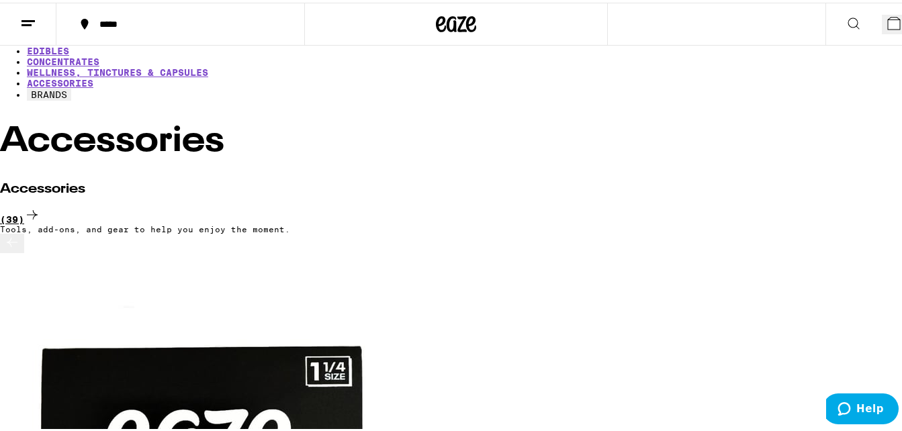
click at [870, 204] on div "(39)" at bounding box center [456, 213] width 913 height 18
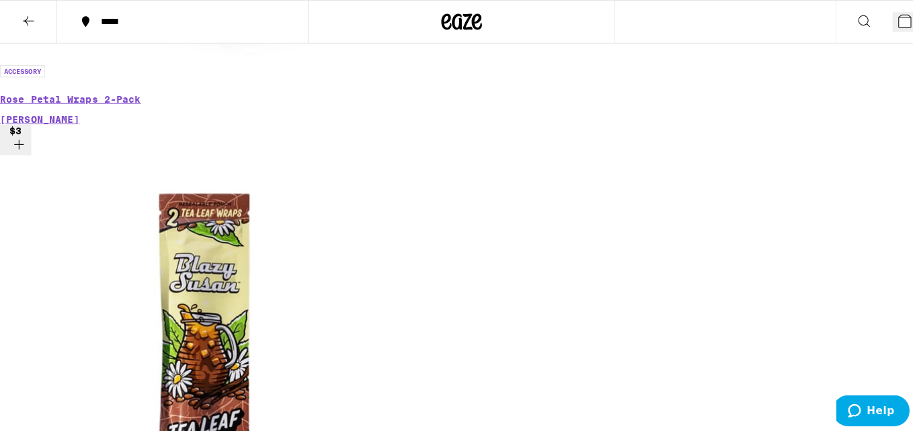
scroll to position [1748, 0]
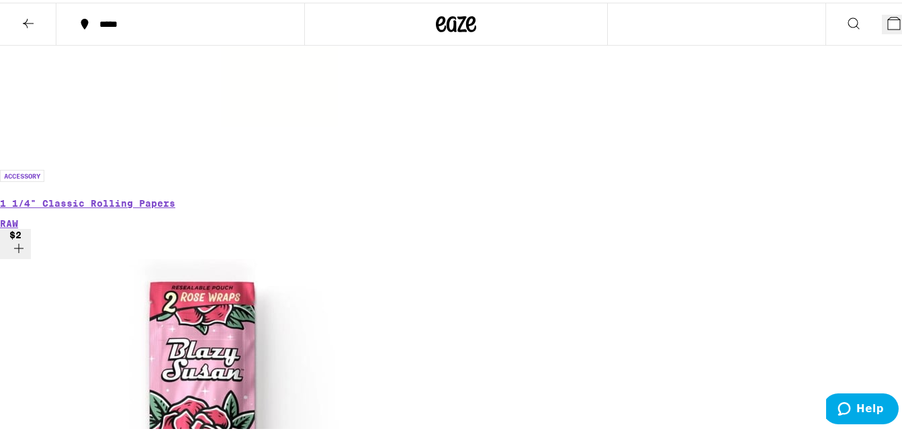
scroll to position [1149, 0]
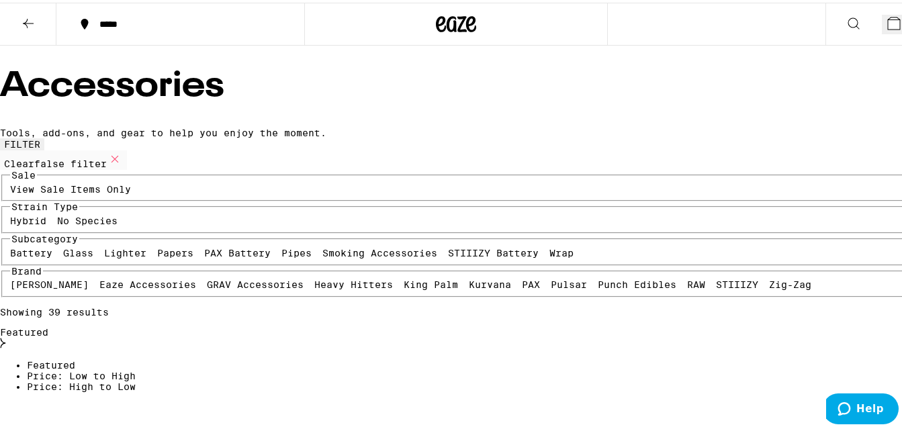
click at [28, 20] on icon at bounding box center [28, 20] width 11 height 9
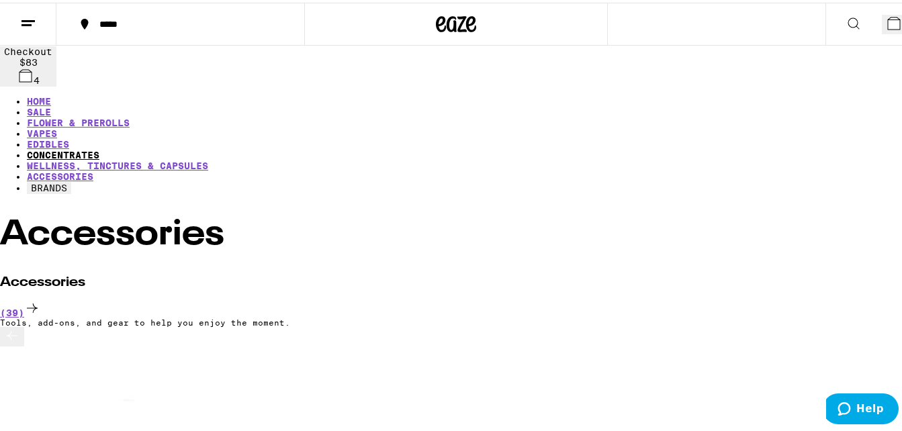
click at [99, 147] on link "CONCENTRATES" at bounding box center [63, 152] width 73 height 11
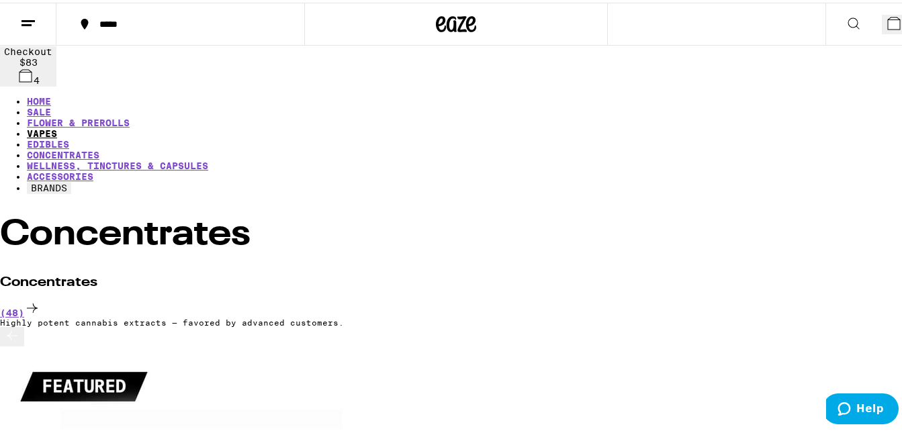
click at [57, 126] on link "VAPES" at bounding box center [42, 131] width 30 height 11
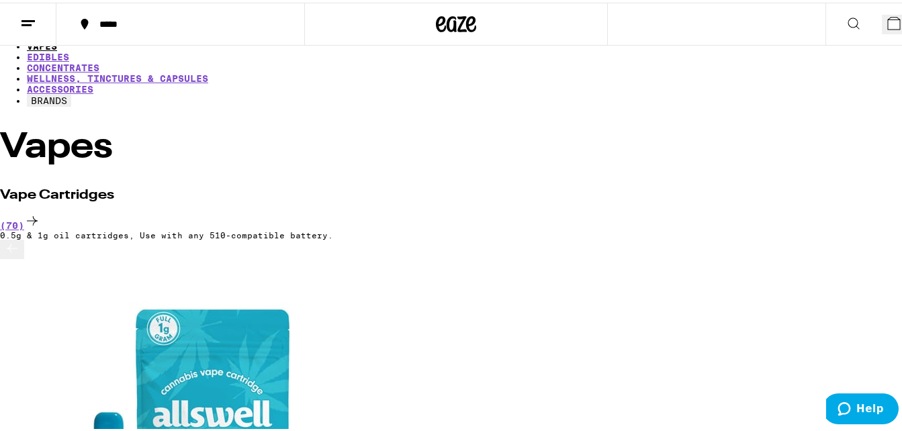
scroll to position [99, 0]
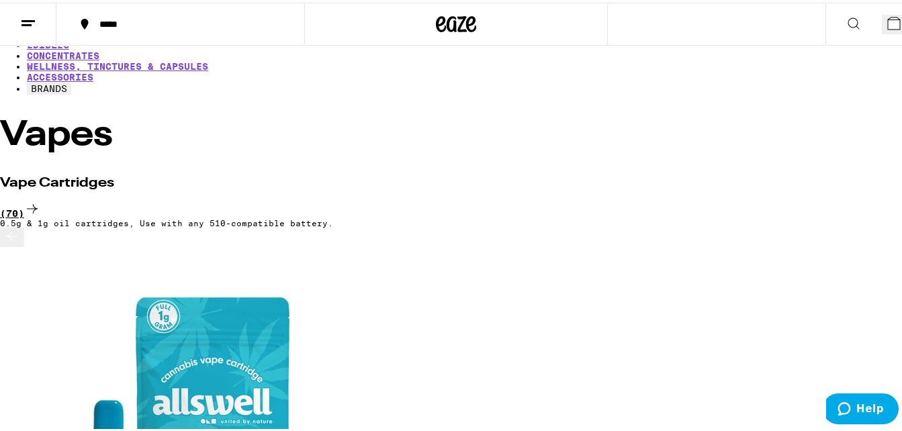
click at [859, 198] on div "(70)" at bounding box center [456, 207] width 913 height 18
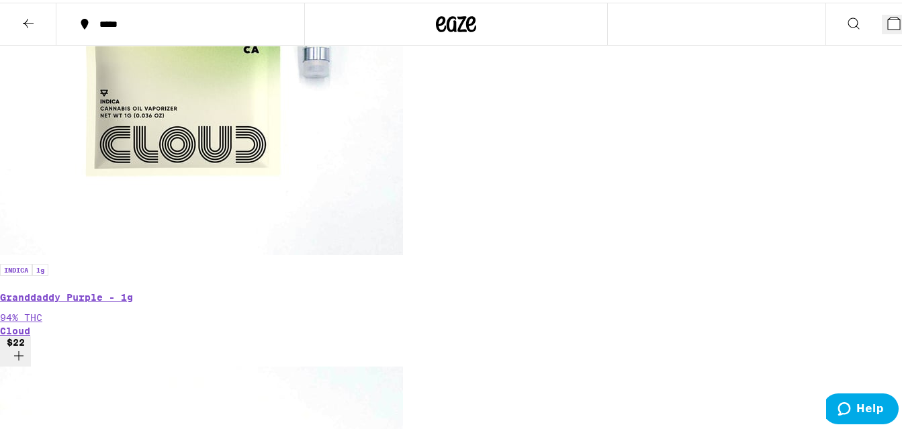
scroll to position [4306, 0]
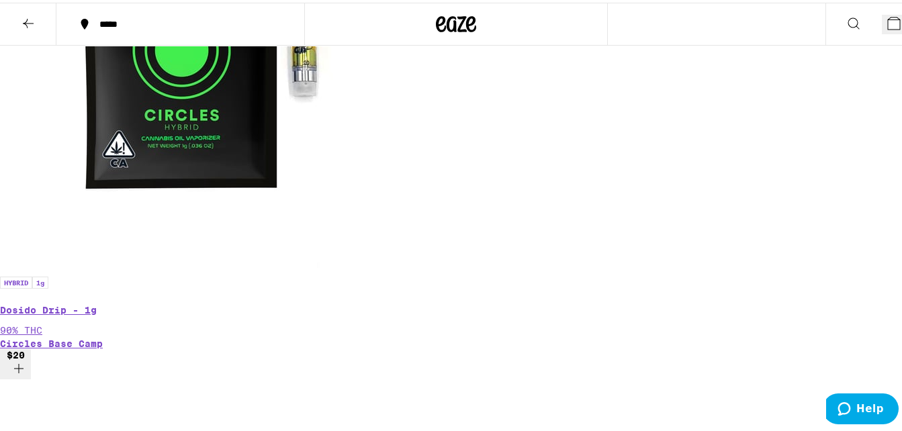
click at [886, 13] on icon at bounding box center [894, 21] width 16 height 16
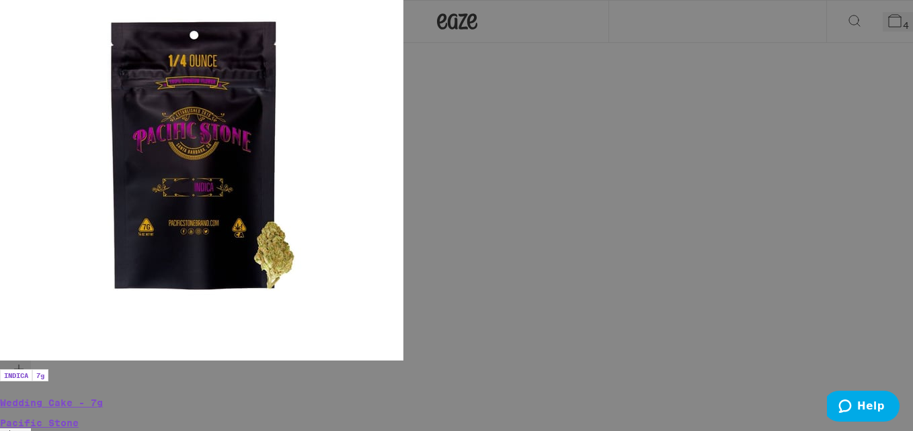
scroll to position [286, 0]
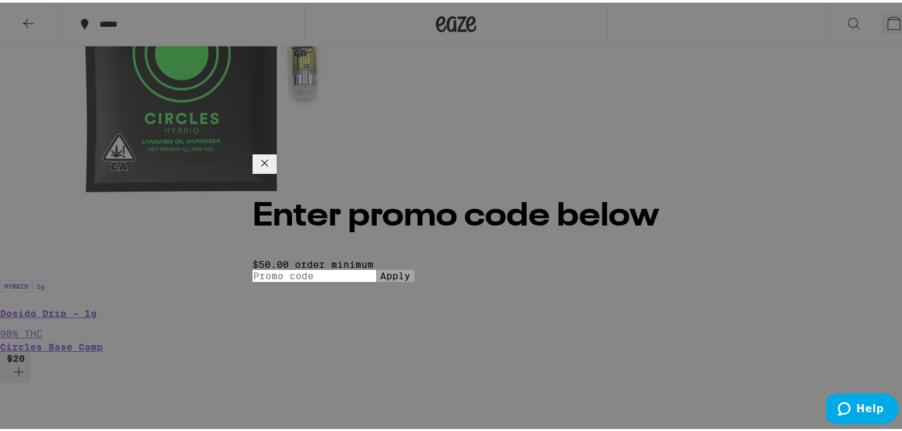
click at [376, 267] on input "Promo Code" at bounding box center [315, 273] width 124 height 12
click at [439, 186] on div "Enter promo code below $50.00 order minimum Promo Code Apply" at bounding box center [456, 216] width 407 height 128
click at [376, 267] on input "Promo Code" at bounding box center [315, 273] width 124 height 12
click at [273, 153] on icon at bounding box center [265, 161] width 16 height 16
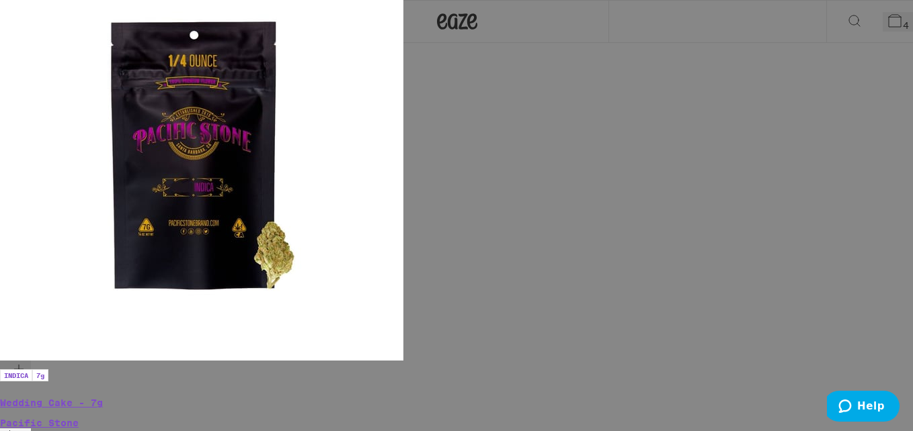
scroll to position [286, 0]
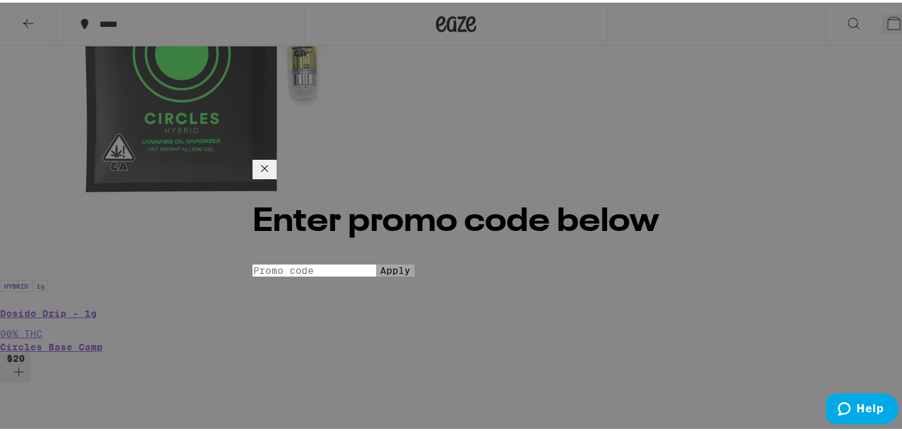
click at [344, 262] on input "Promo Code" at bounding box center [315, 268] width 124 height 12
type input "TREAT30"
click at [411, 271] on span "Apply" at bounding box center [395, 268] width 30 height 11
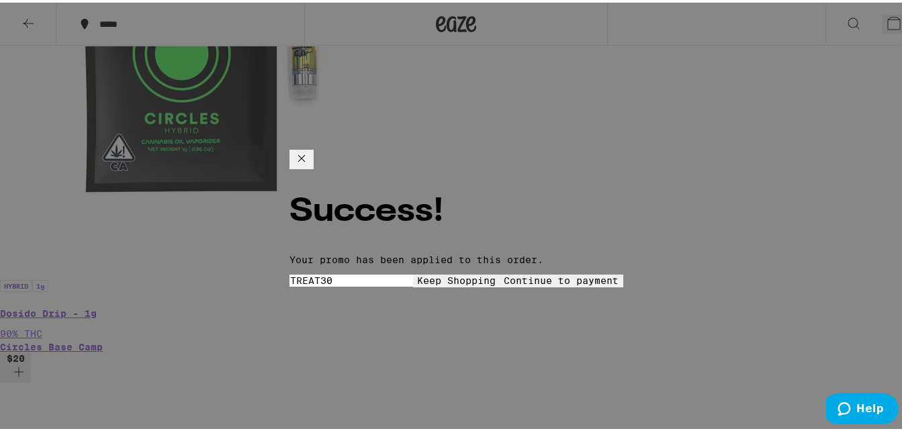
click at [417, 273] on span "Keep Shopping" at bounding box center [456, 278] width 79 height 11
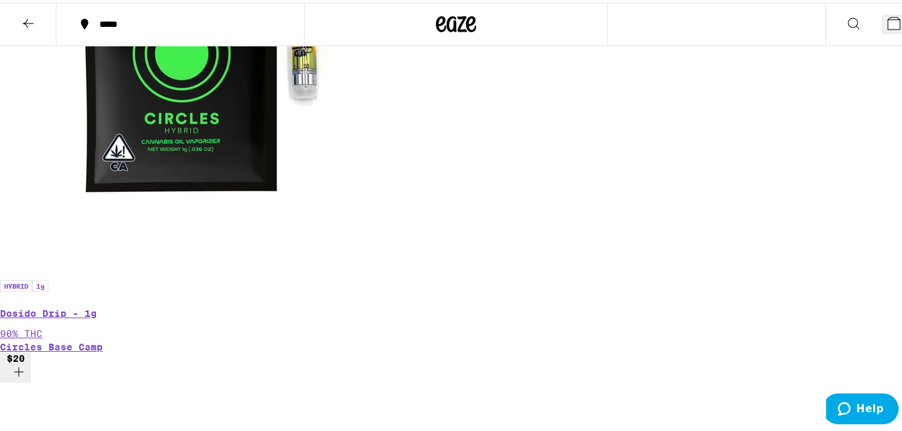
click at [888, 17] on icon at bounding box center [894, 21] width 12 height 12
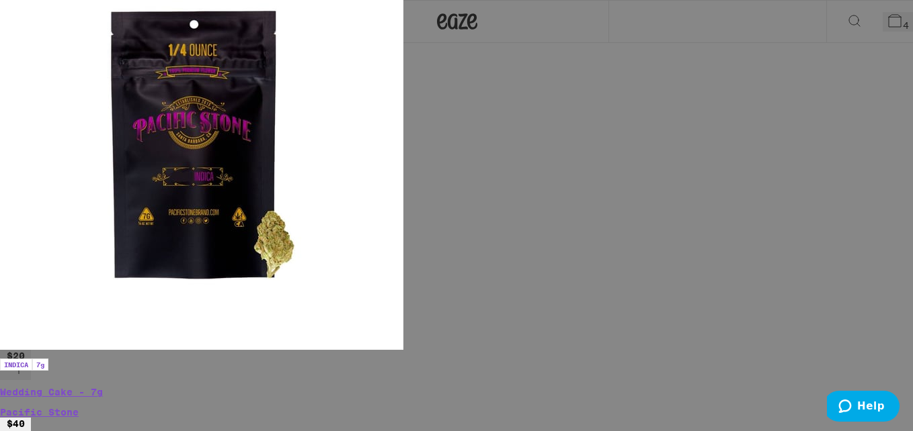
scroll to position [306, 0]
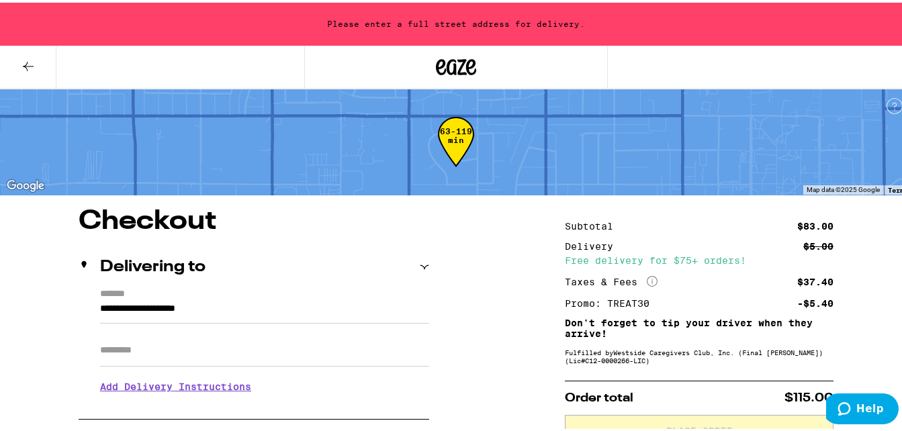
click at [134, 347] on input "Apt/Suite" at bounding box center [264, 348] width 329 height 32
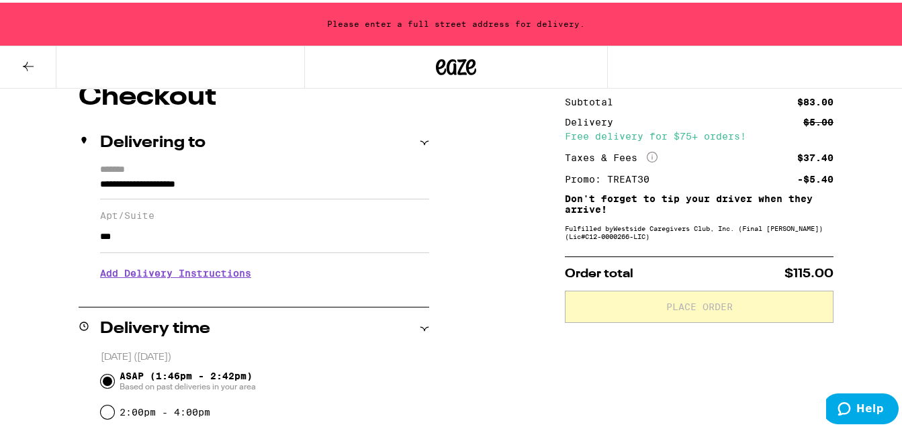
scroll to position [126, 0]
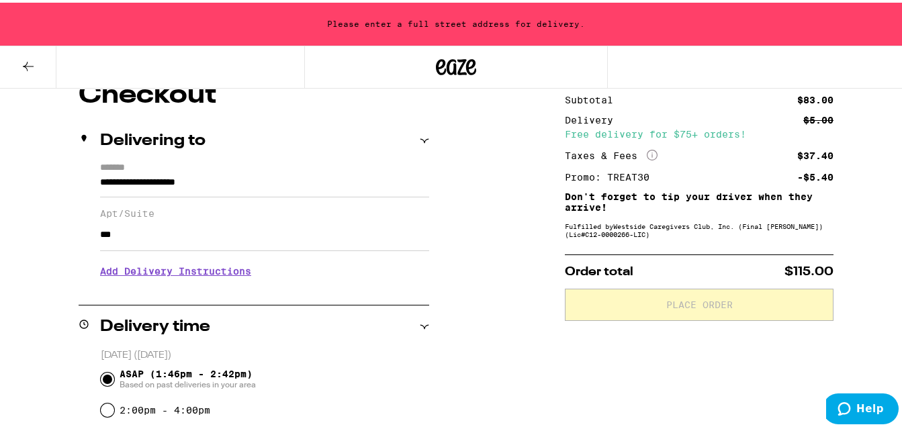
type input "***"
click at [261, 175] on input "**********" at bounding box center [264, 183] width 329 height 23
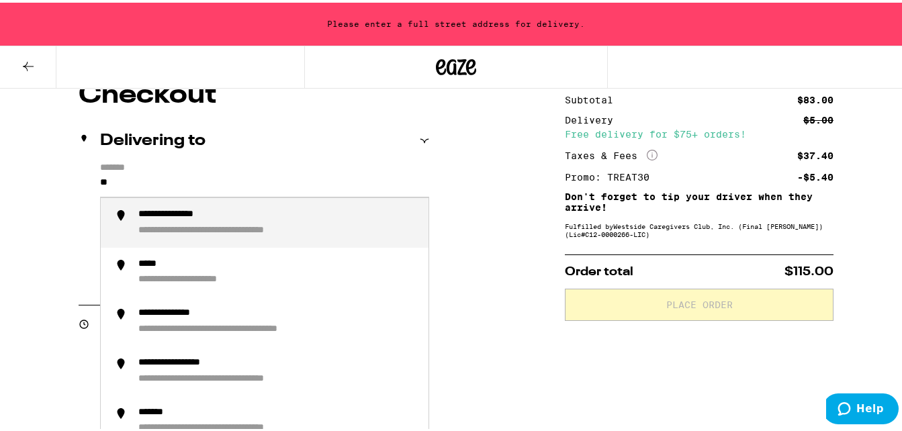
type input "*"
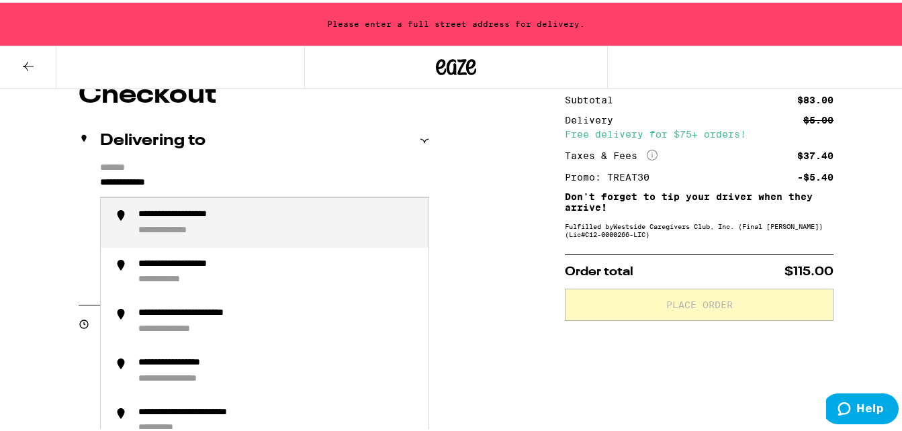
click at [269, 235] on div "**********" at bounding box center [278, 220] width 280 height 28
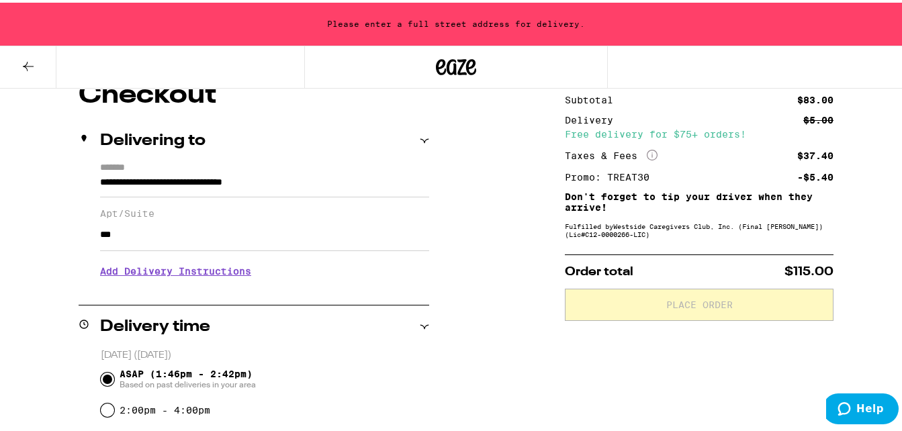
type input "**********"
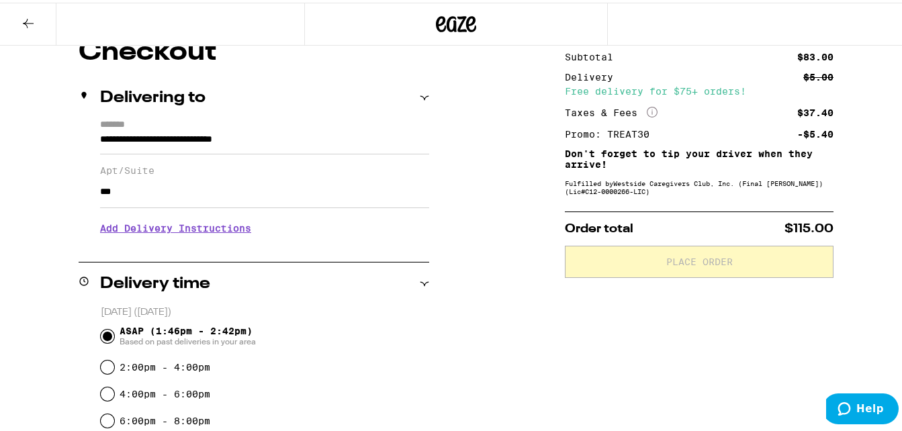
scroll to position [83, 0]
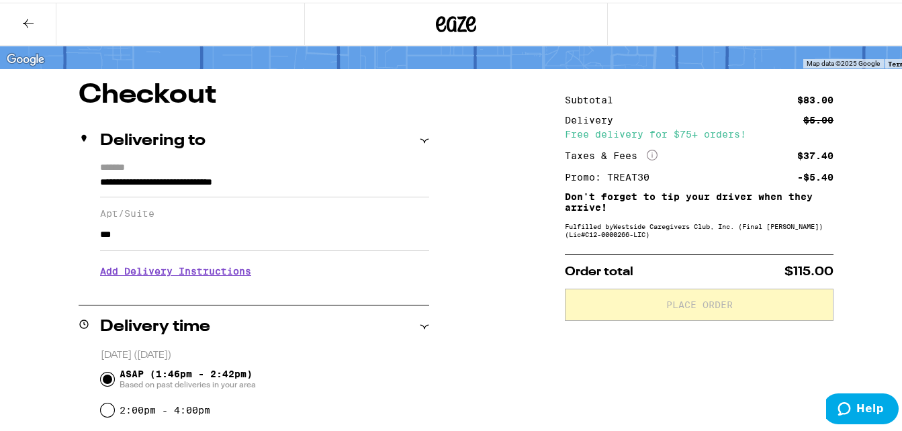
click at [218, 270] on h3 "Add Delivery Instructions" at bounding box center [264, 268] width 329 height 31
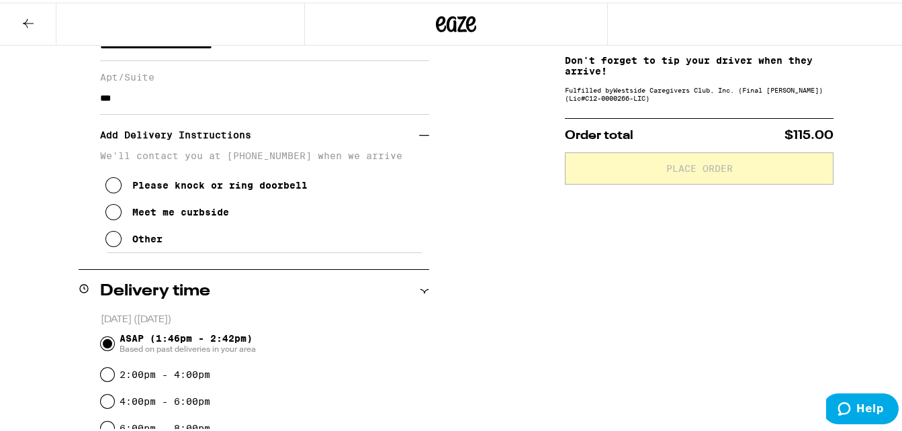
scroll to position [220, 0]
click at [106, 243] on icon at bounding box center [113, 236] width 16 height 16
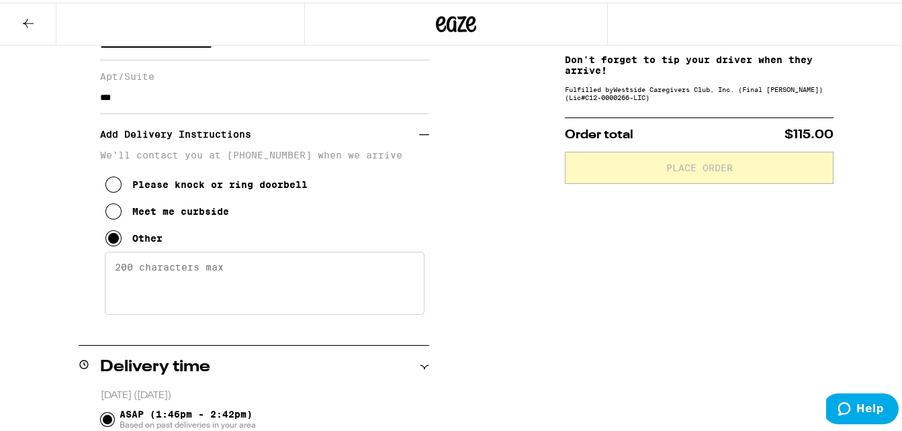
click at [185, 293] on textarea "Enter any other delivery instructions you want driver to know" at bounding box center [265, 280] width 320 height 63
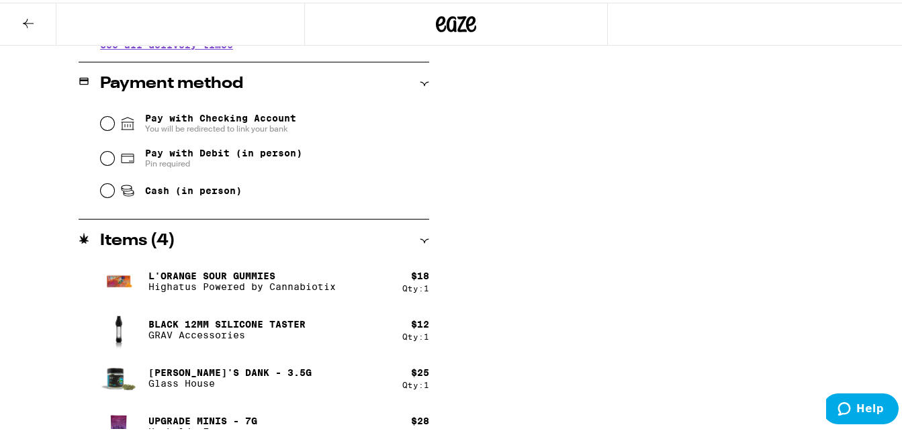
scroll to position [742, 0]
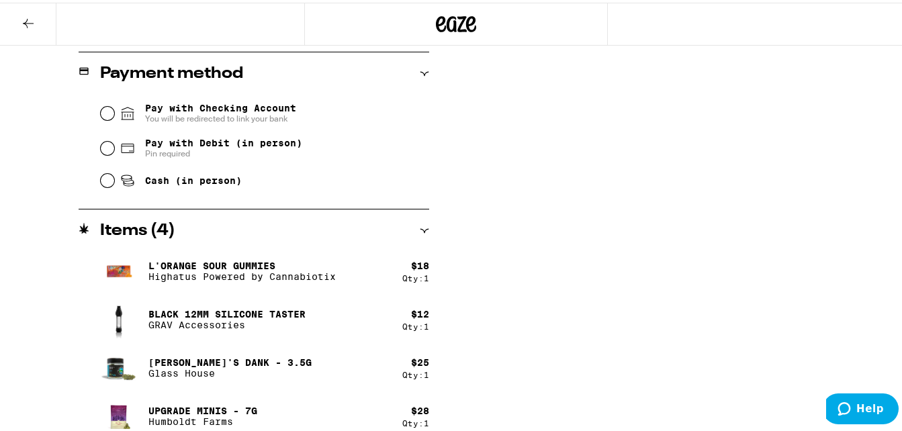
type textarea "Buzz 211 or NAATZ to be let into the building - upstairs. OK to double park if …"
click at [108, 185] on input "Cash (in person)" at bounding box center [107, 177] width 13 height 13
radio input "true"
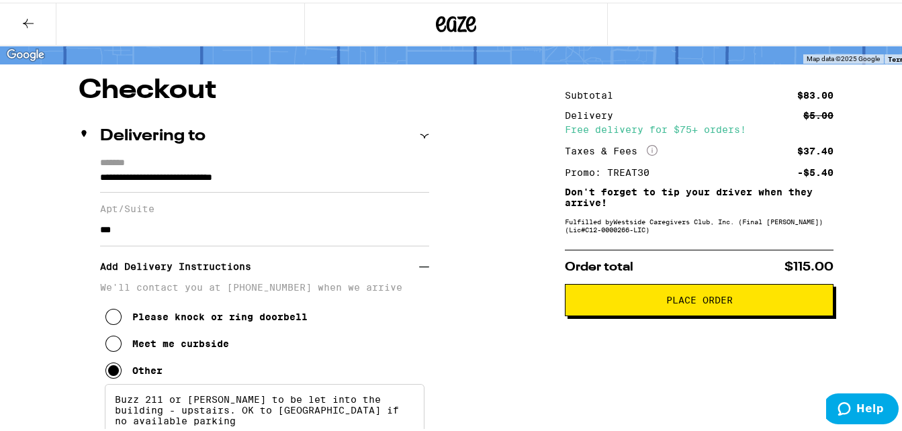
scroll to position [83, 0]
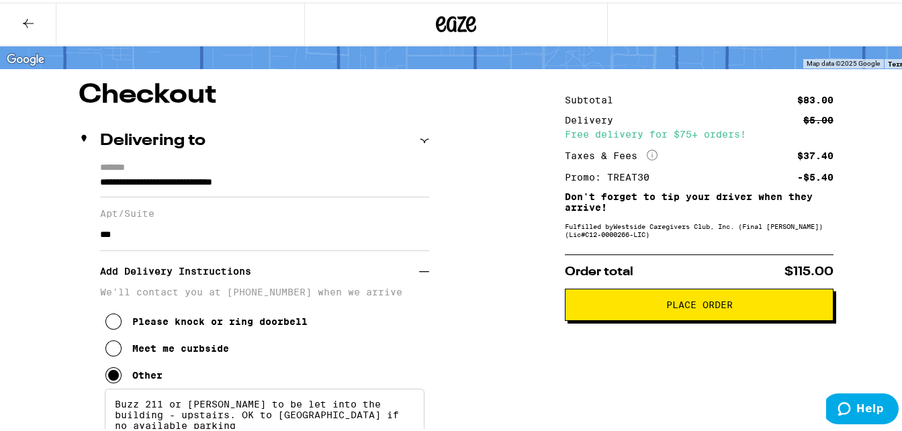
click at [749, 307] on span "Place Order" at bounding box center [700, 302] width 246 height 9
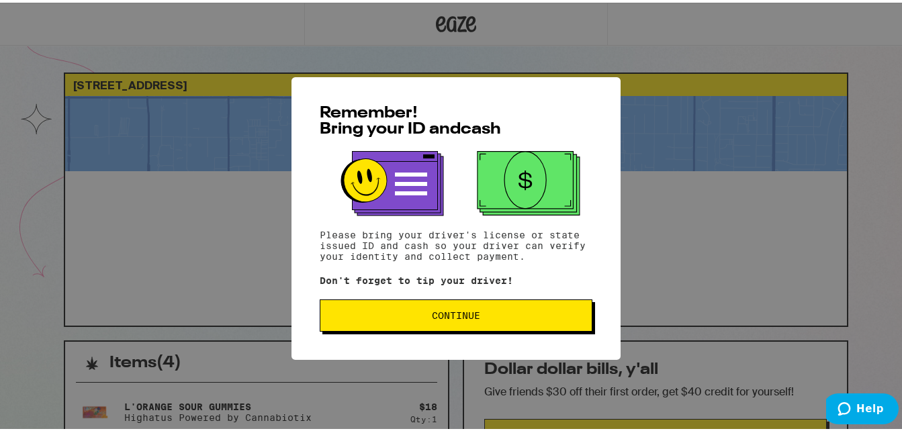
click at [450, 313] on span "Continue" at bounding box center [456, 312] width 48 height 9
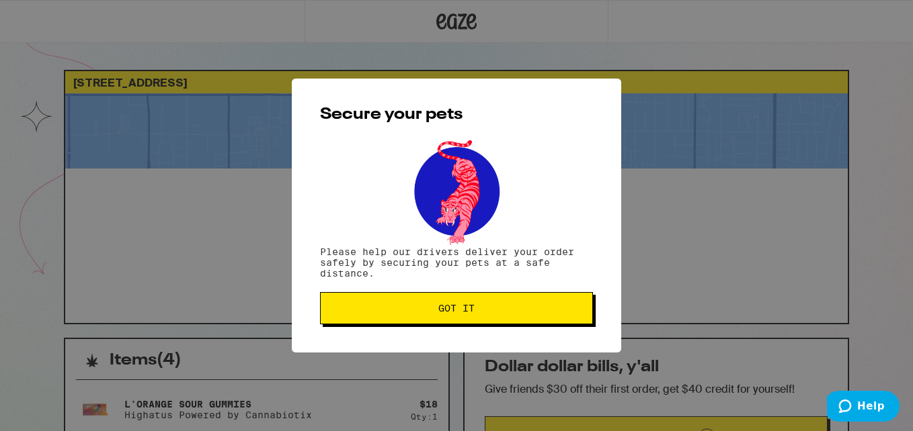
click at [458, 316] on button "Got it" at bounding box center [456, 308] width 273 height 32
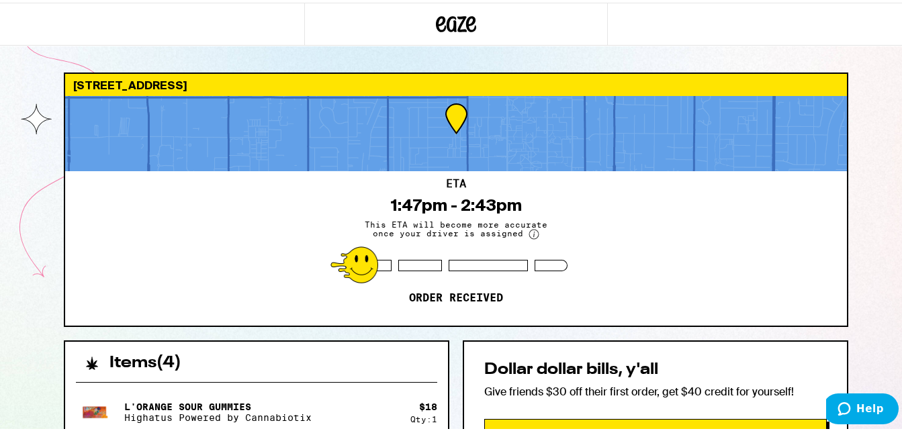
click at [600, 35] on div at bounding box center [456, 21] width 304 height 43
click at [600, 34] on div at bounding box center [456, 21] width 304 height 43
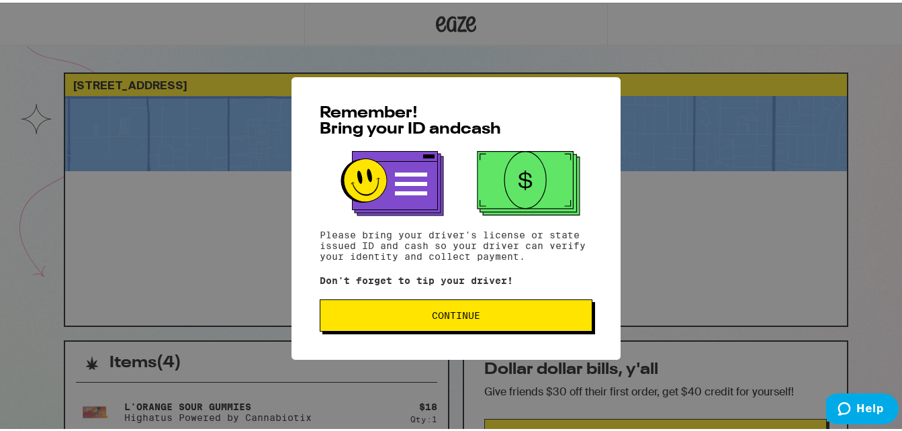
click at [480, 323] on button "Continue" at bounding box center [456, 313] width 273 height 32
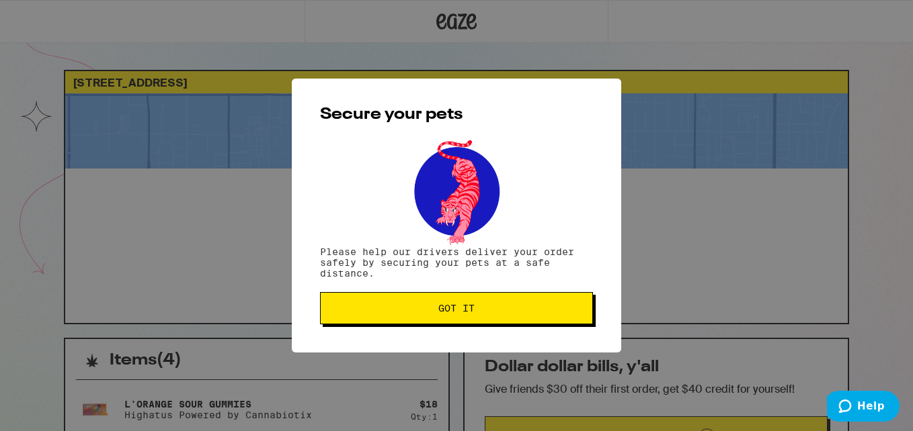
click at [480, 323] on button "Got it" at bounding box center [456, 308] width 273 height 32
